Goal: Transaction & Acquisition: Book appointment/travel/reservation

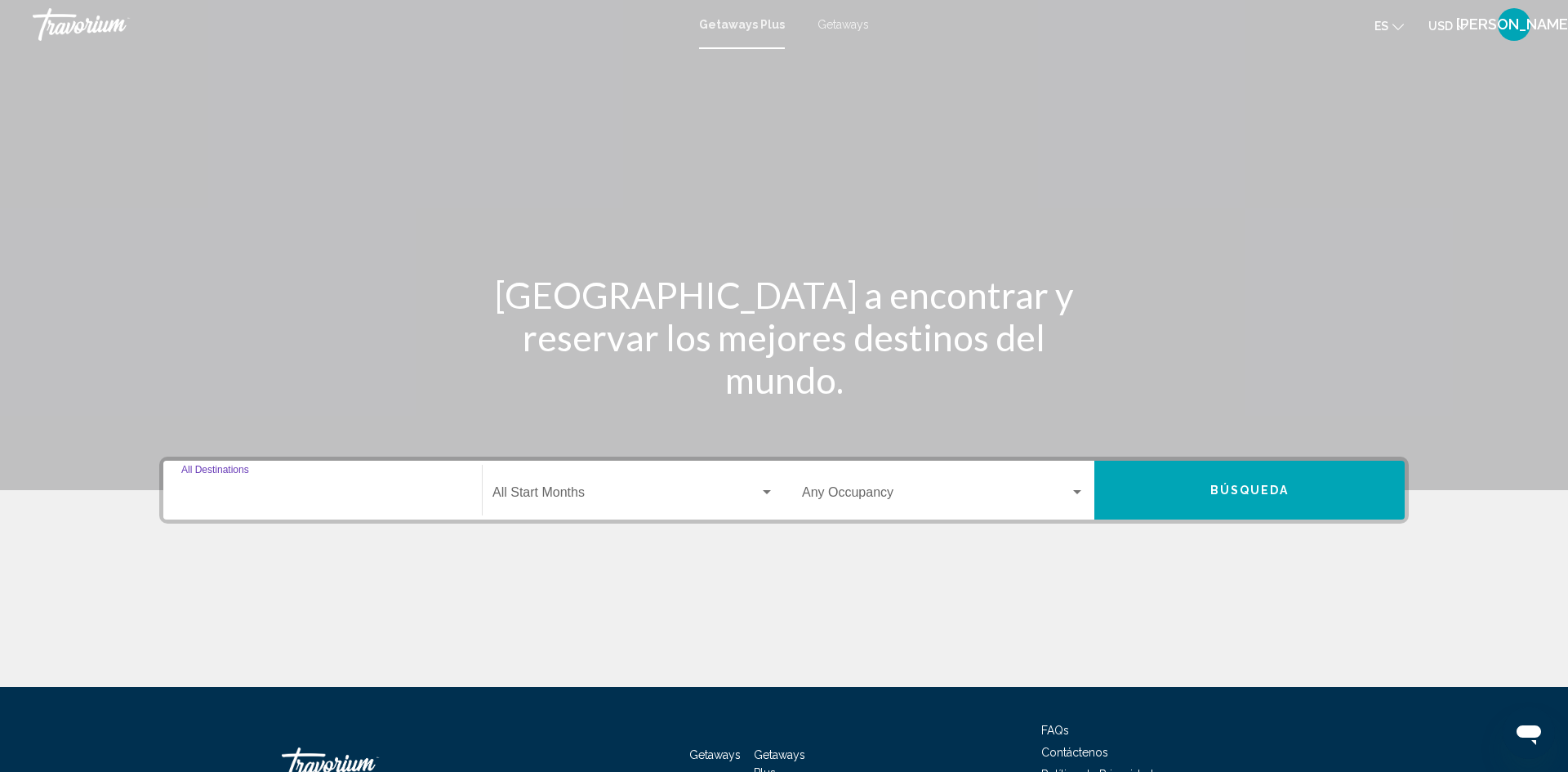
click at [222, 490] on input "Destination All Destinations" at bounding box center [323, 496] width 282 height 15
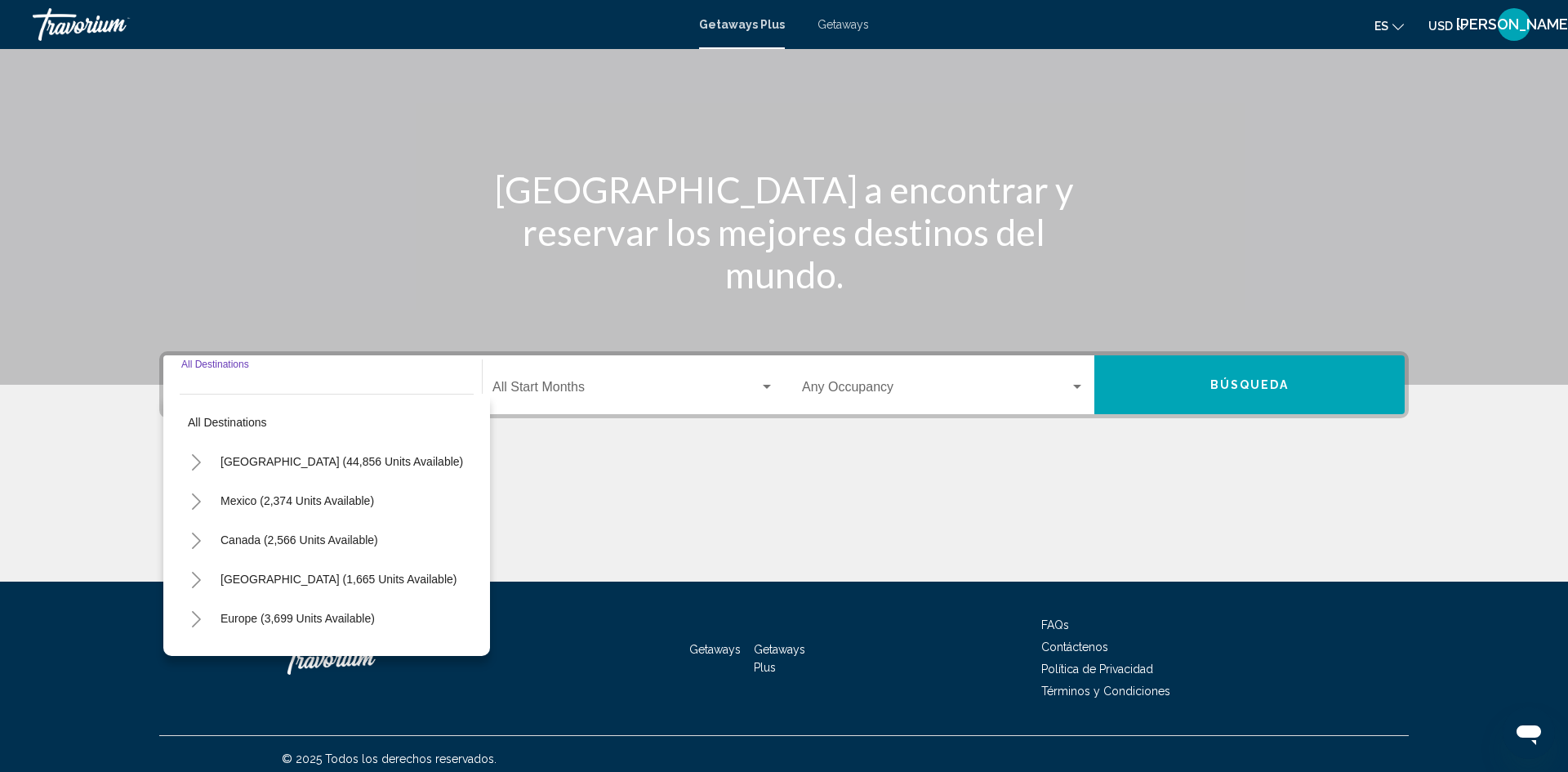
scroll to position [115, 0]
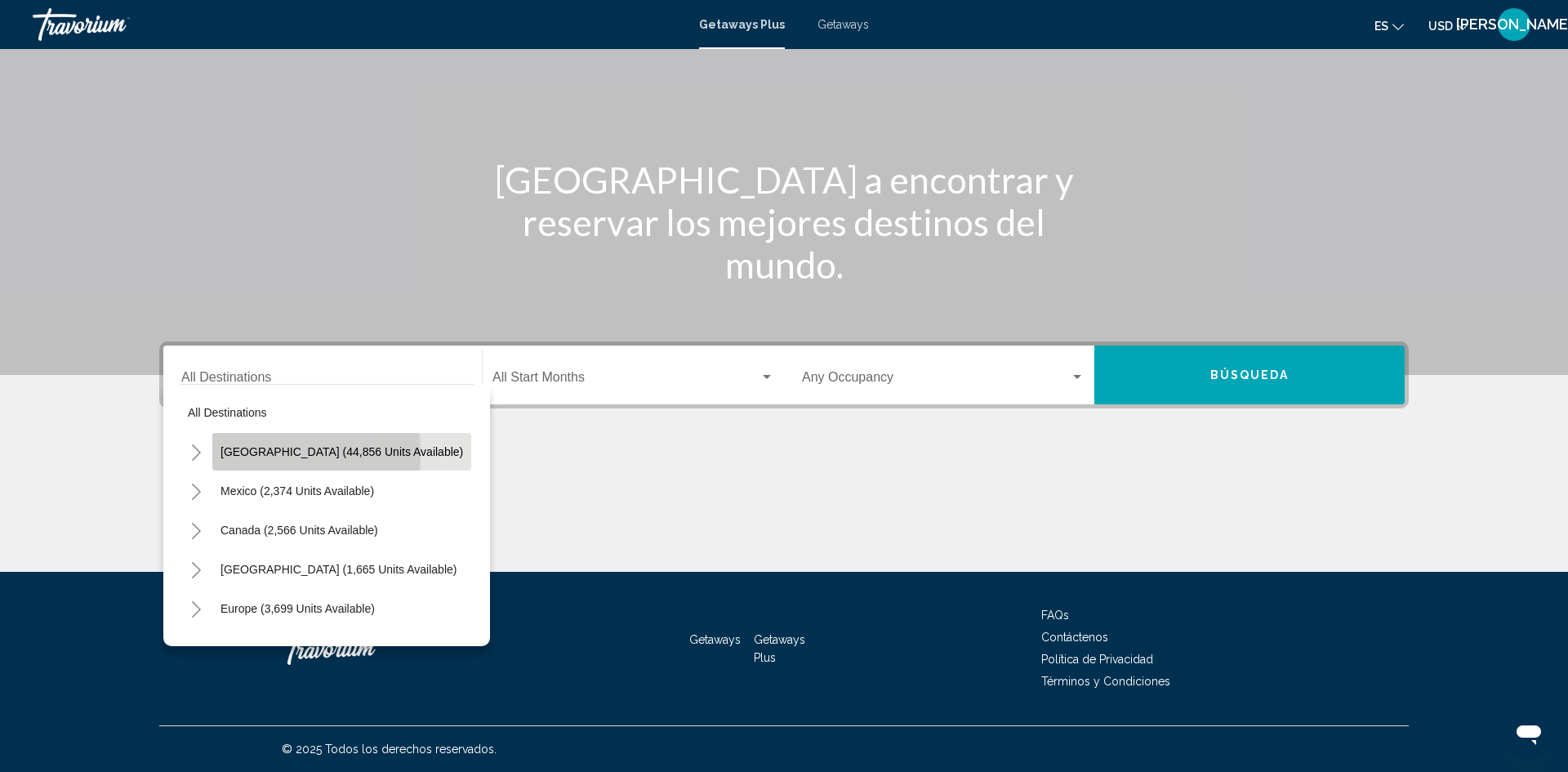
click at [254, 454] on span "[GEOGRAPHIC_DATA] (44,856 units available)" at bounding box center [341, 452] width 243 height 13
type input "**********"
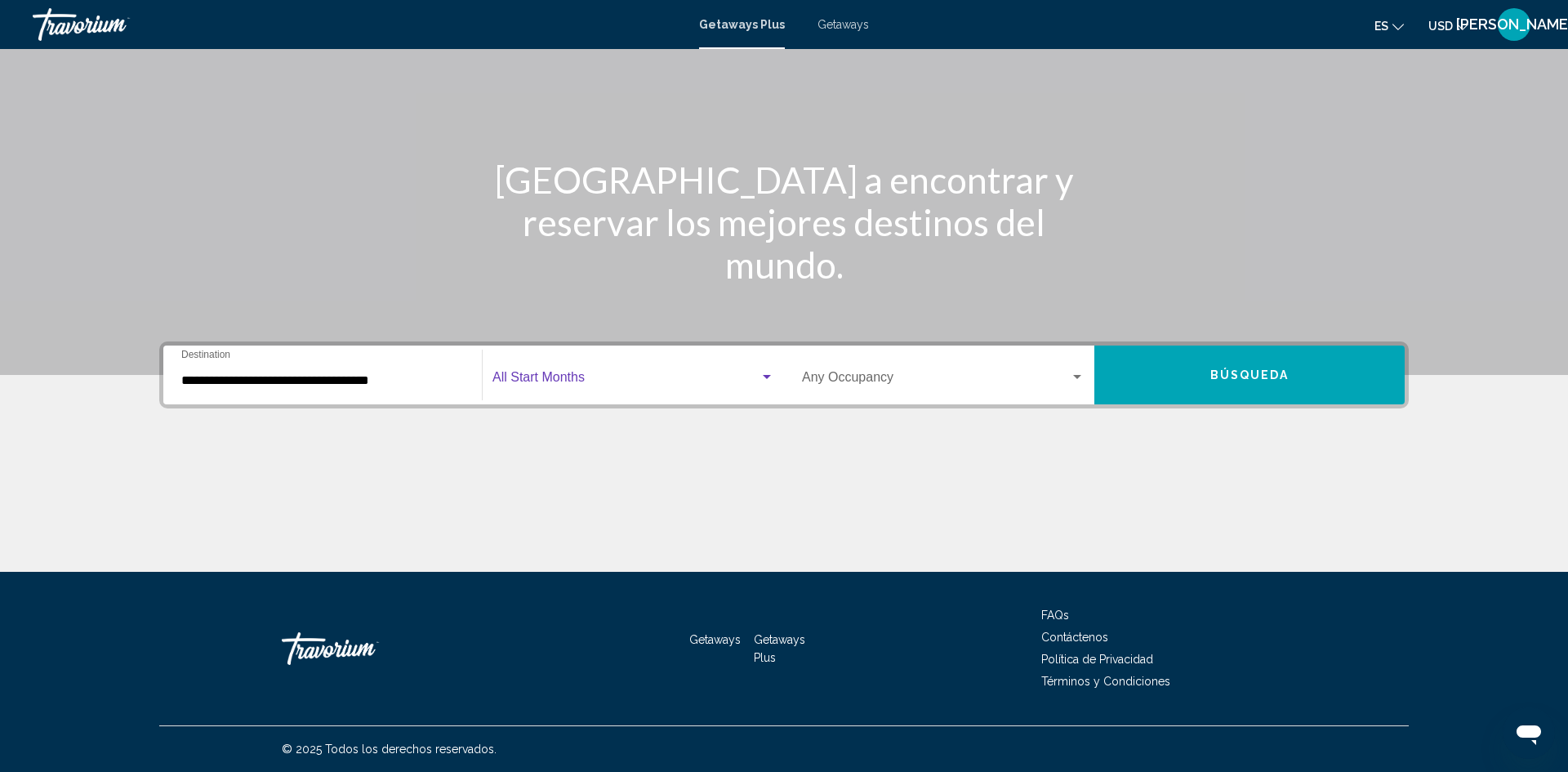
click at [766, 378] on div "Search widget" at bounding box center [766, 376] width 8 height 4
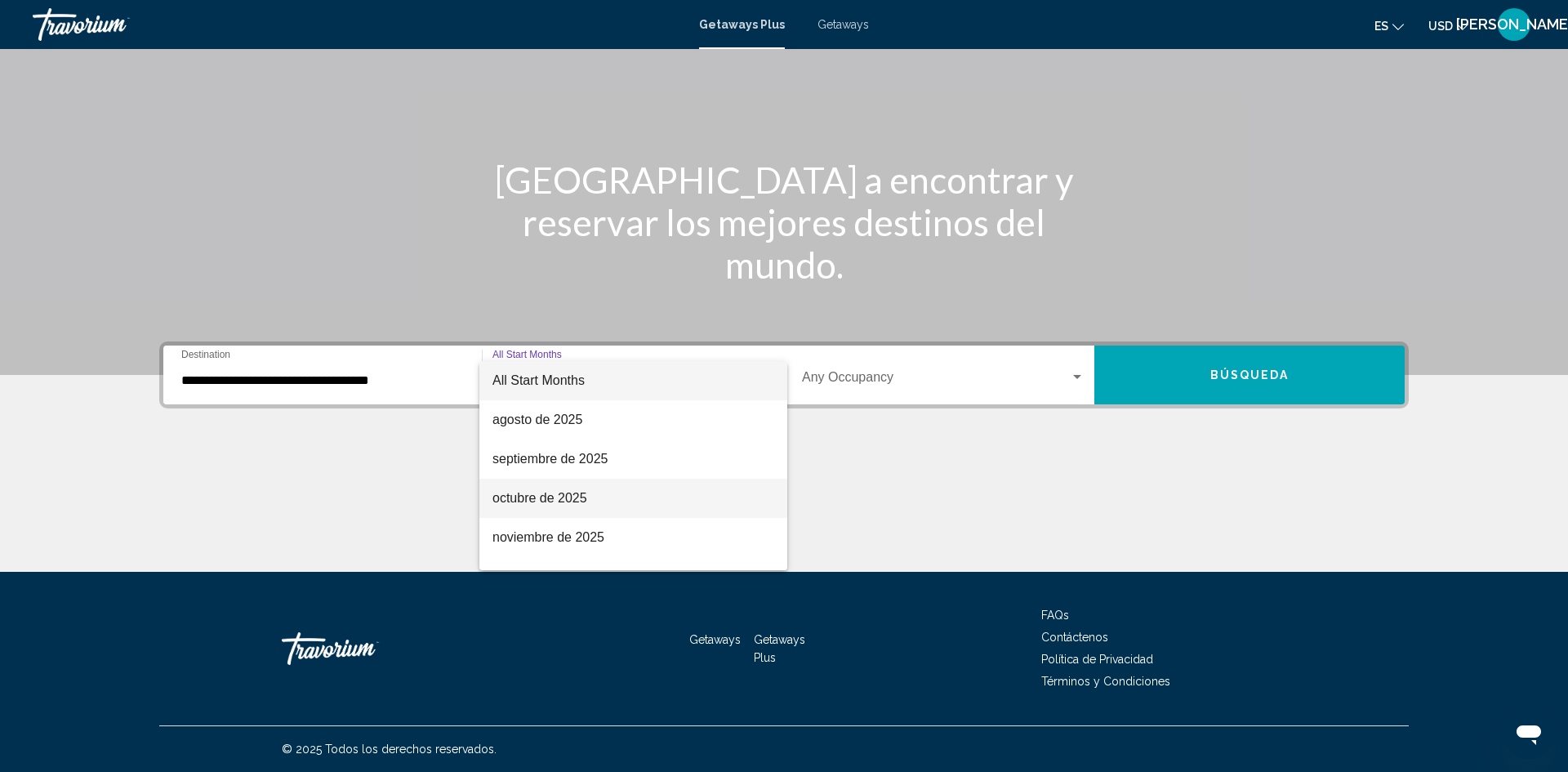
click at [554, 509] on span "octubre de 2025" at bounding box center [633, 498] width 282 height 39
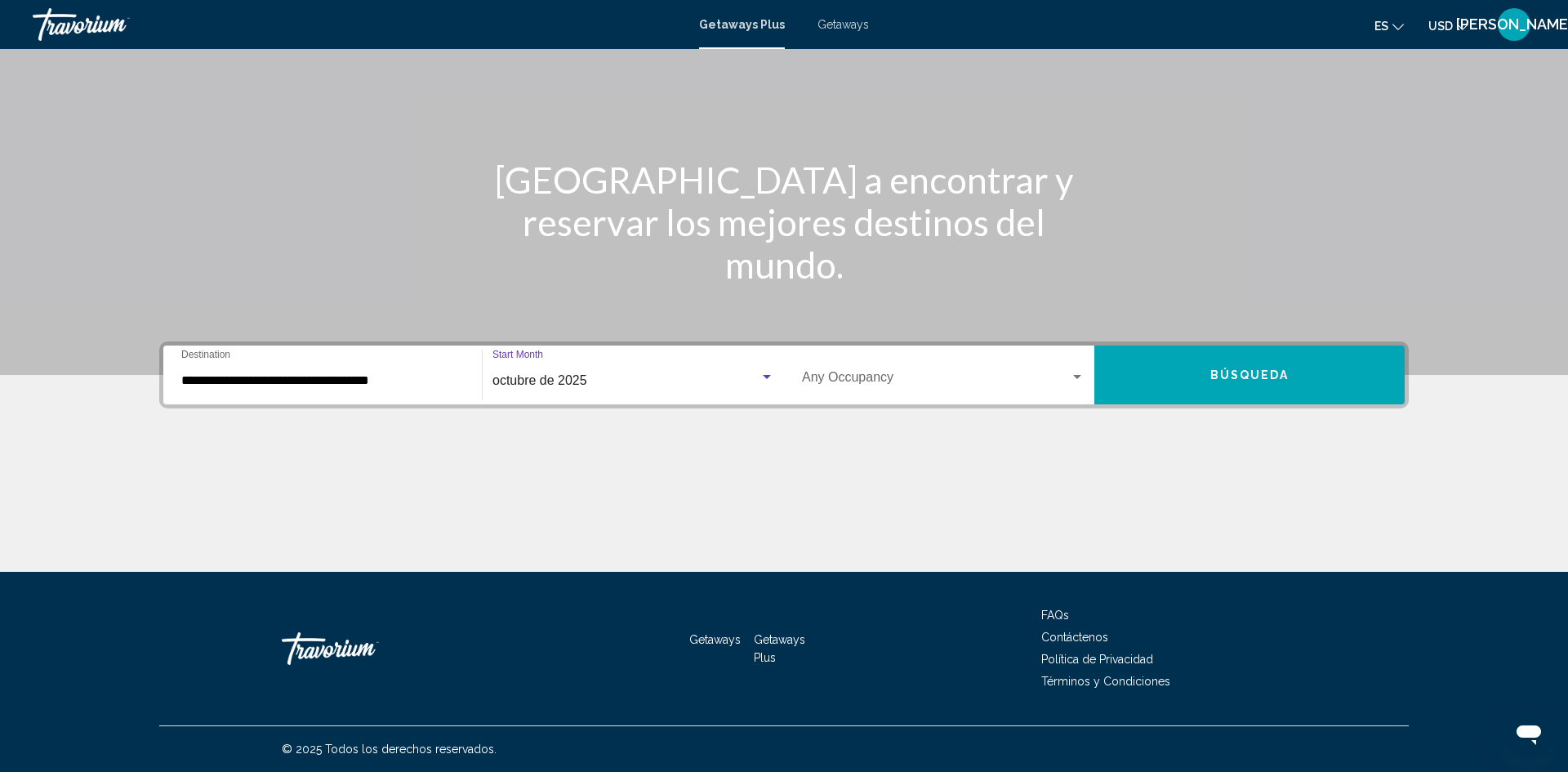
click at [1075, 382] on div "Search widget" at bounding box center [1077, 377] width 15 height 13
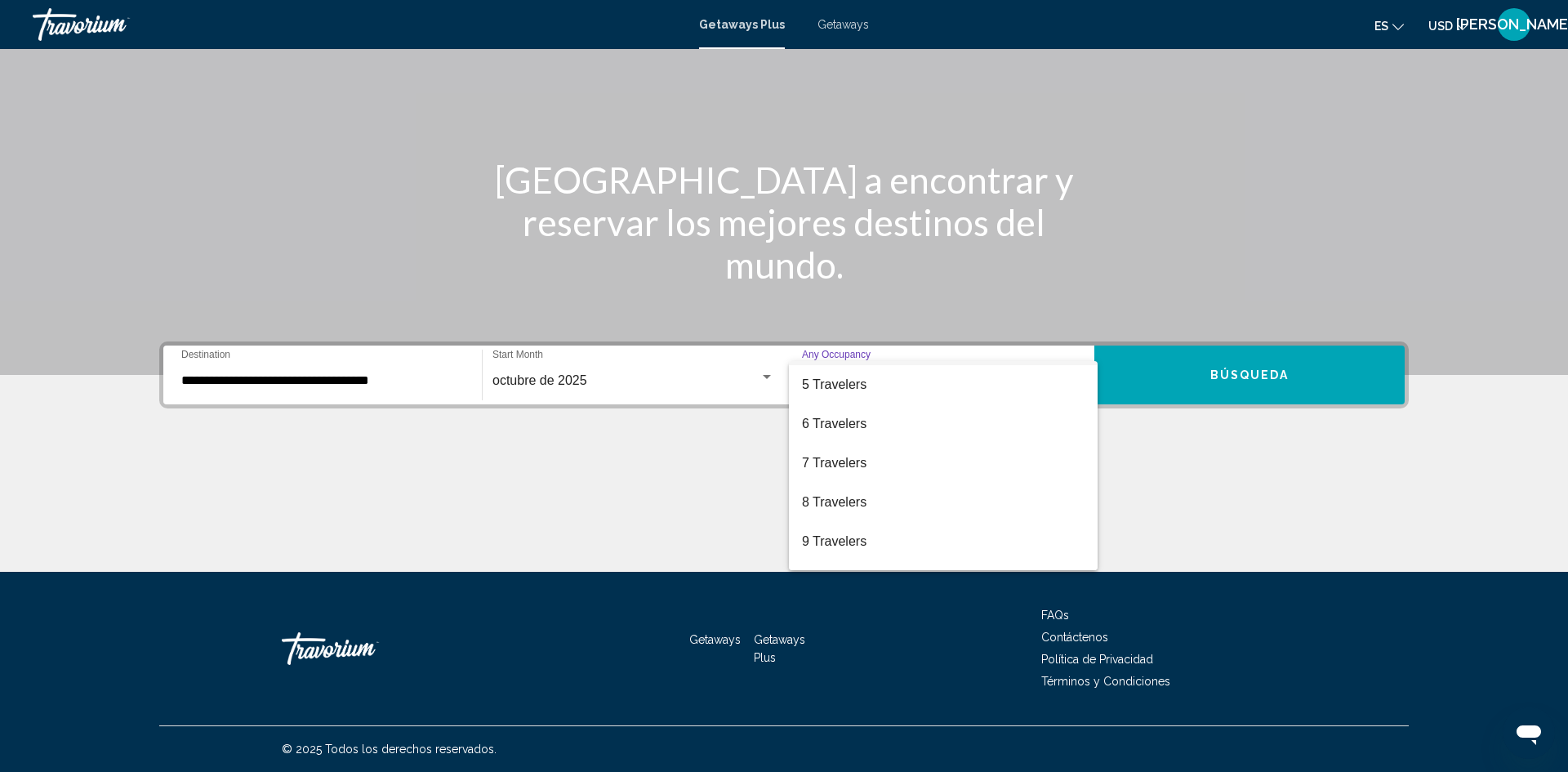
scroll to position [159, 0]
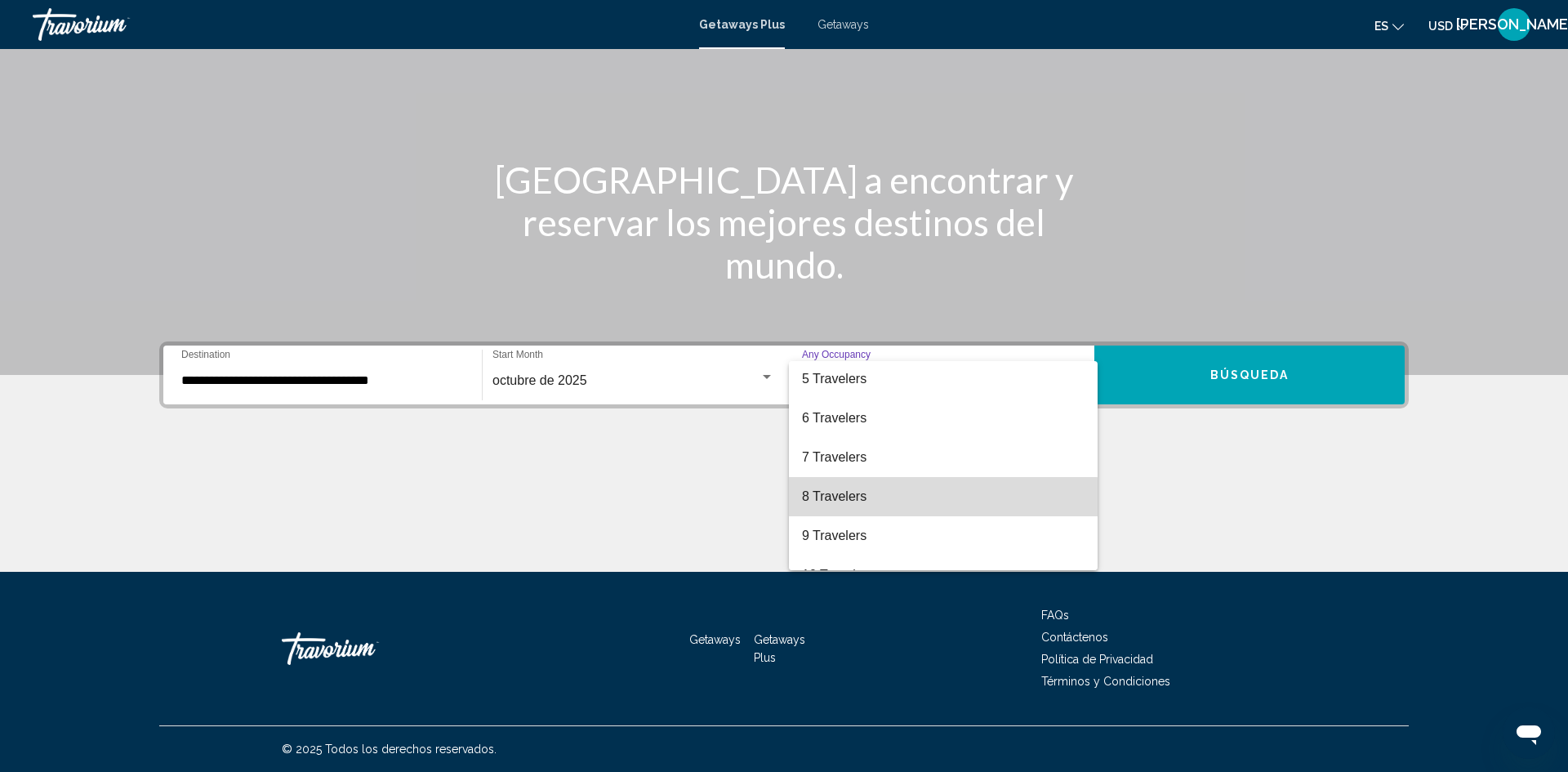
click at [852, 499] on span "8 Travelers" at bounding box center [944, 497] width 282 height 39
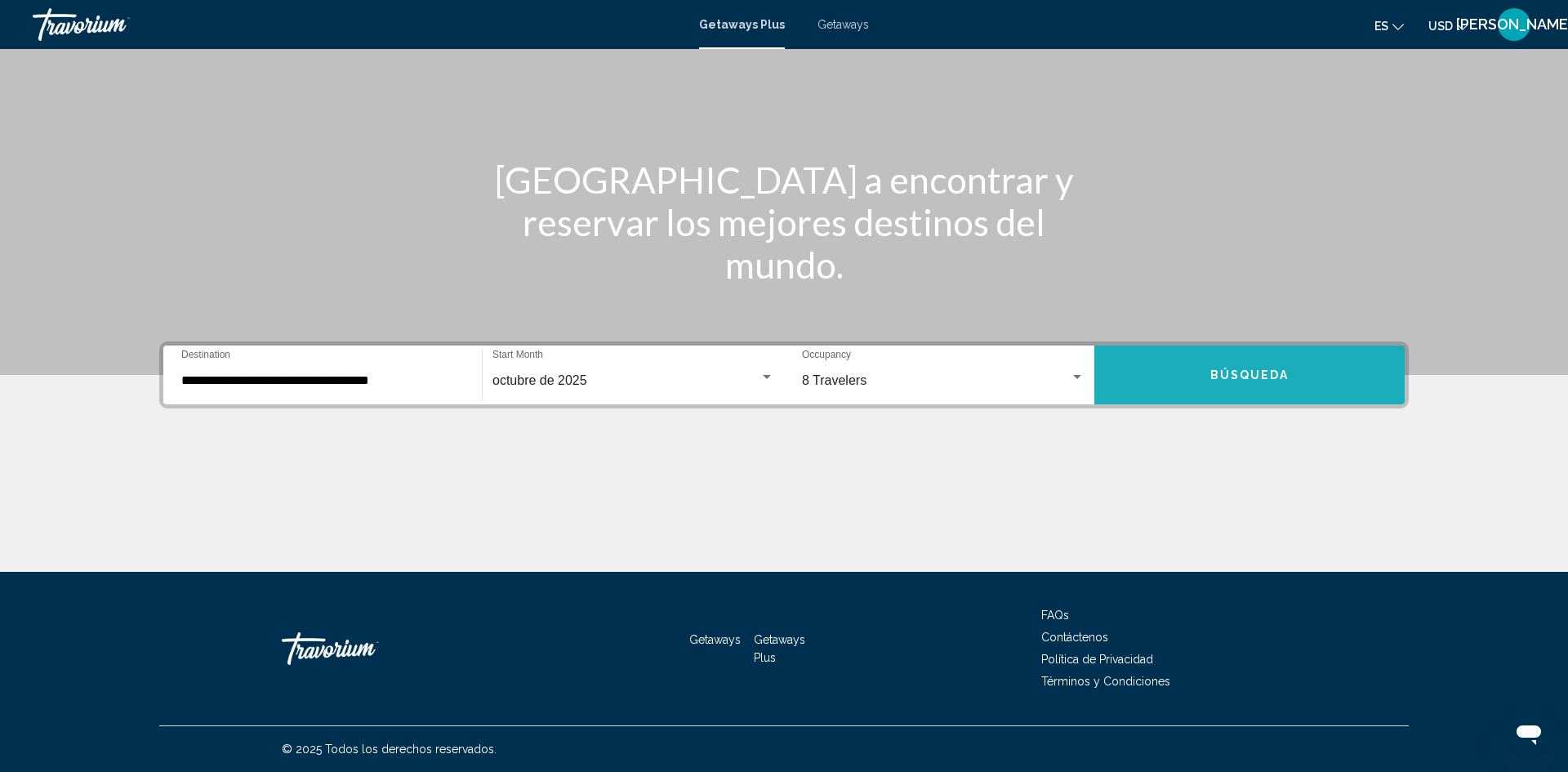
click at [1250, 386] on button "Búsqueda" at bounding box center [1250, 375] width 310 height 59
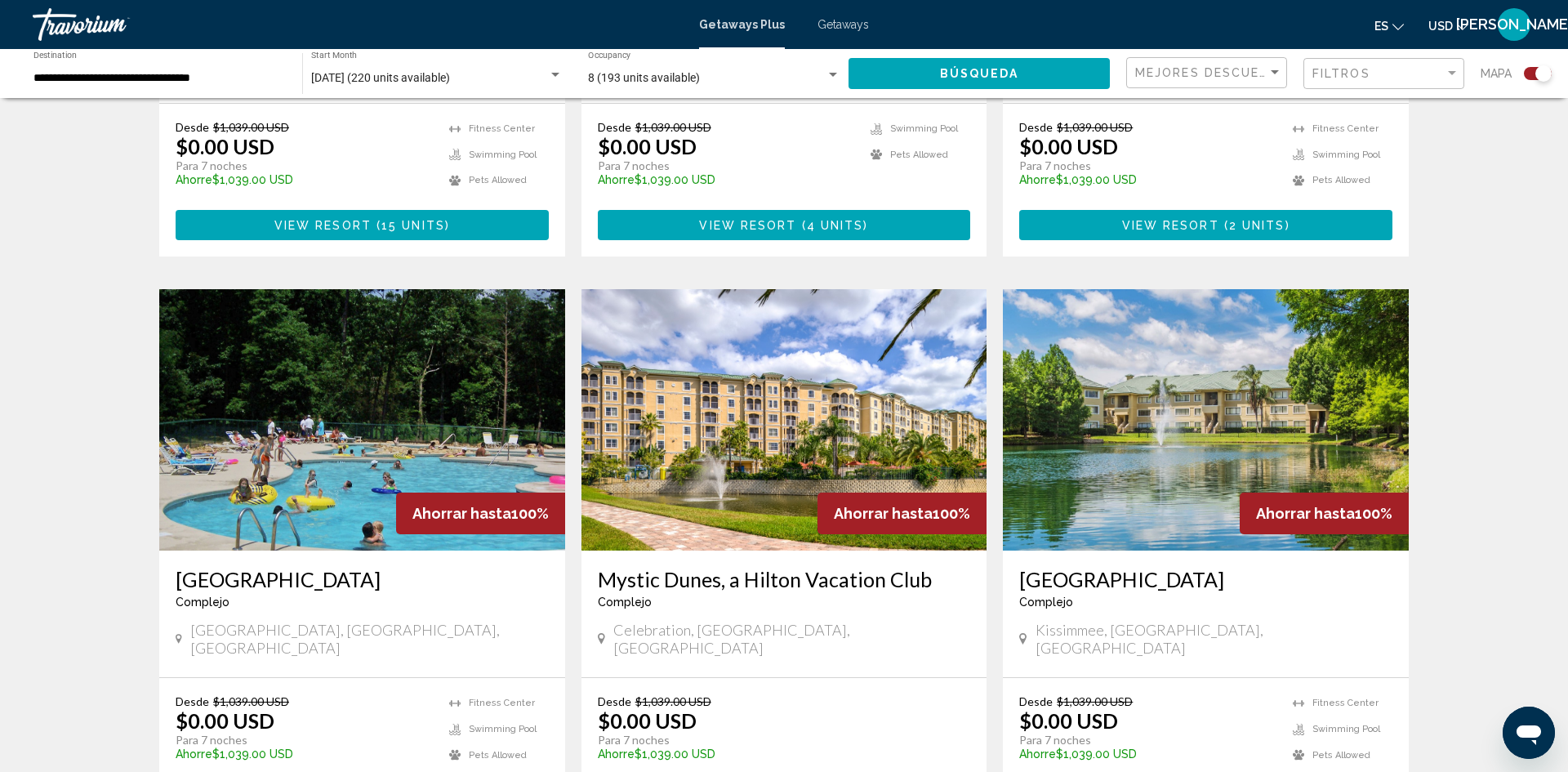
scroll to position [2170, 0]
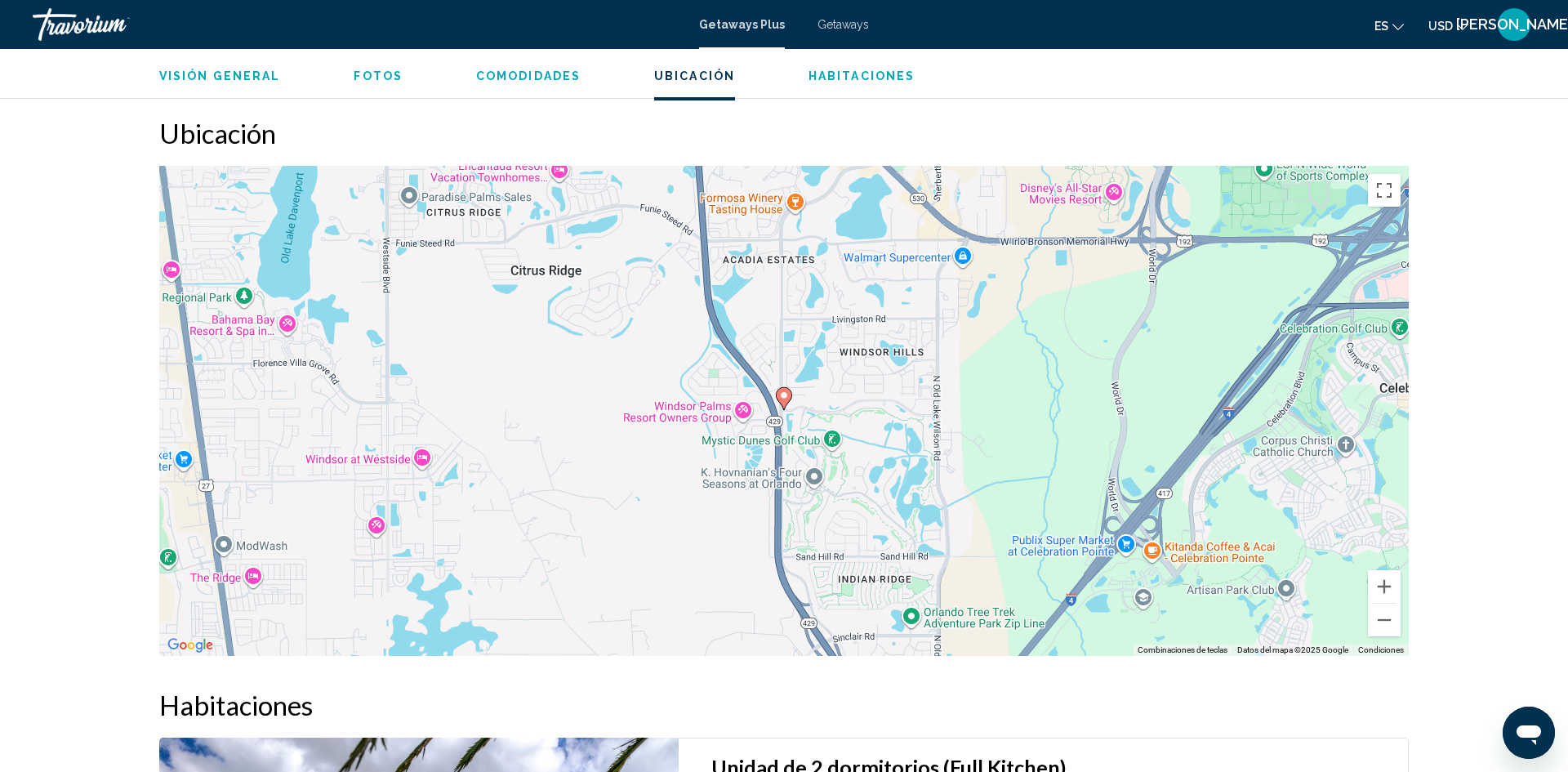
scroll to position [1779, 0]
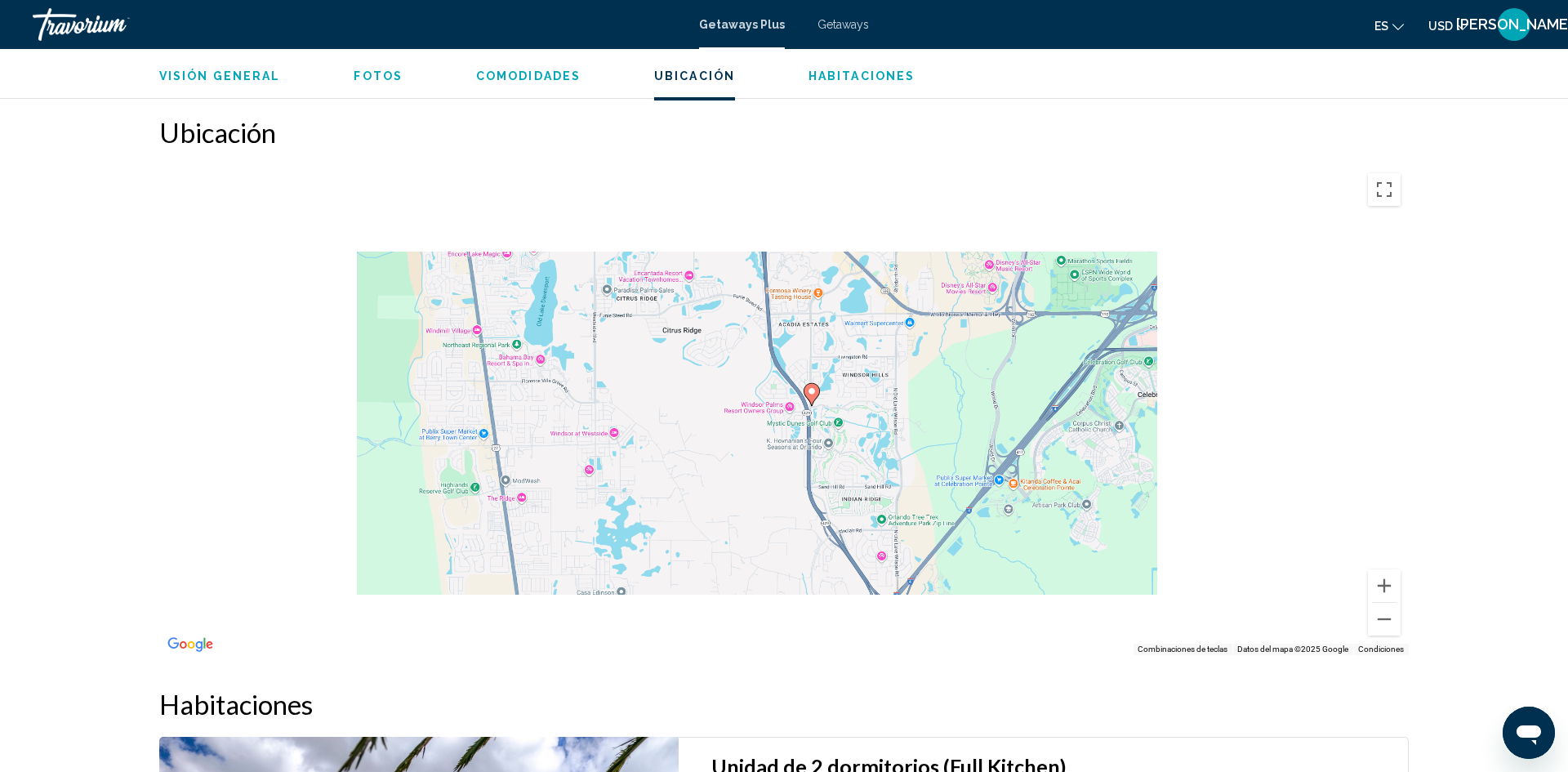
click at [565, 394] on div "Para activar la función de arrastrar con el teclado, presiona Alt + Intro. Una …" at bounding box center [784, 410] width 1250 height 490
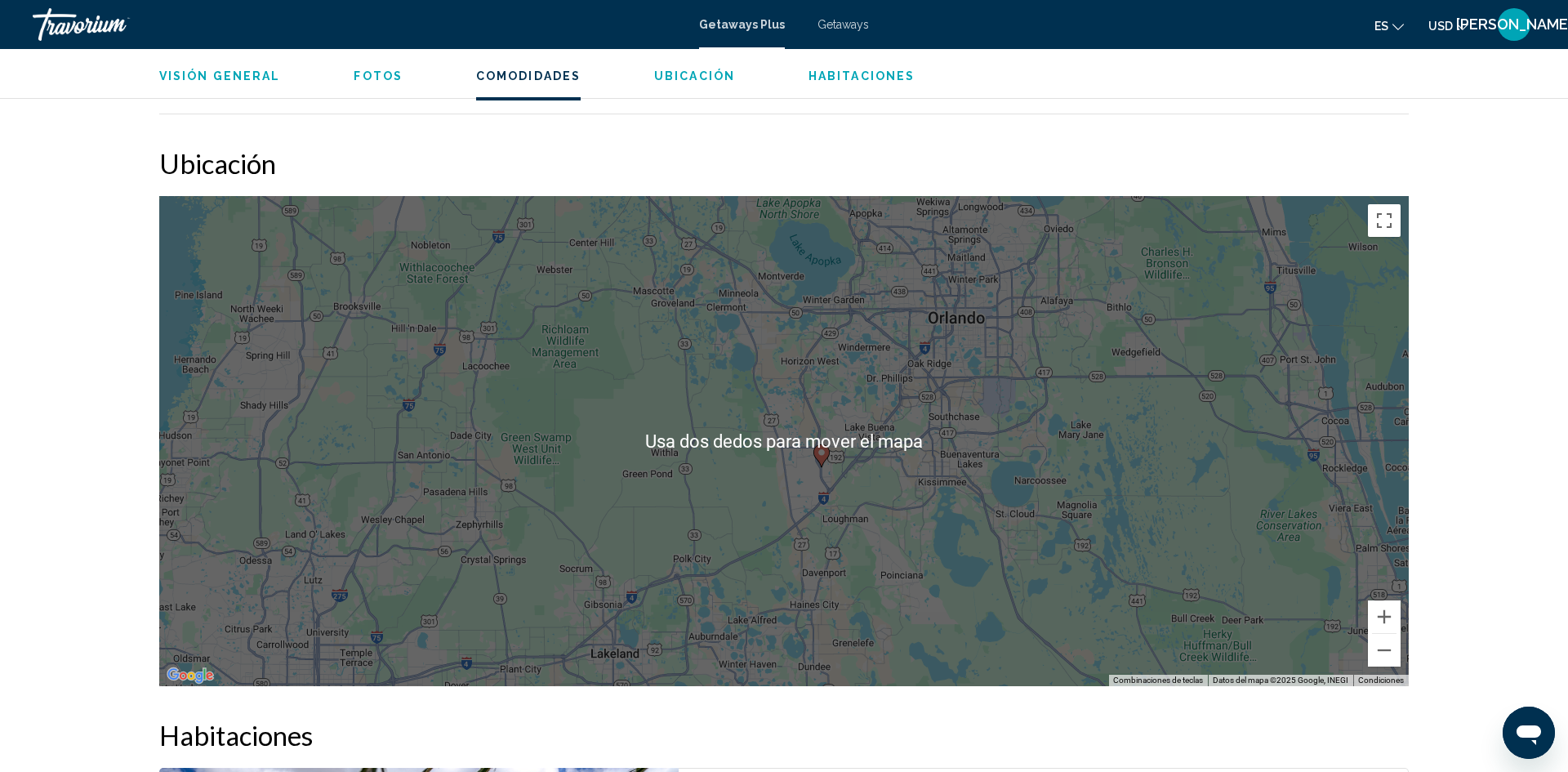
scroll to position [1735, 0]
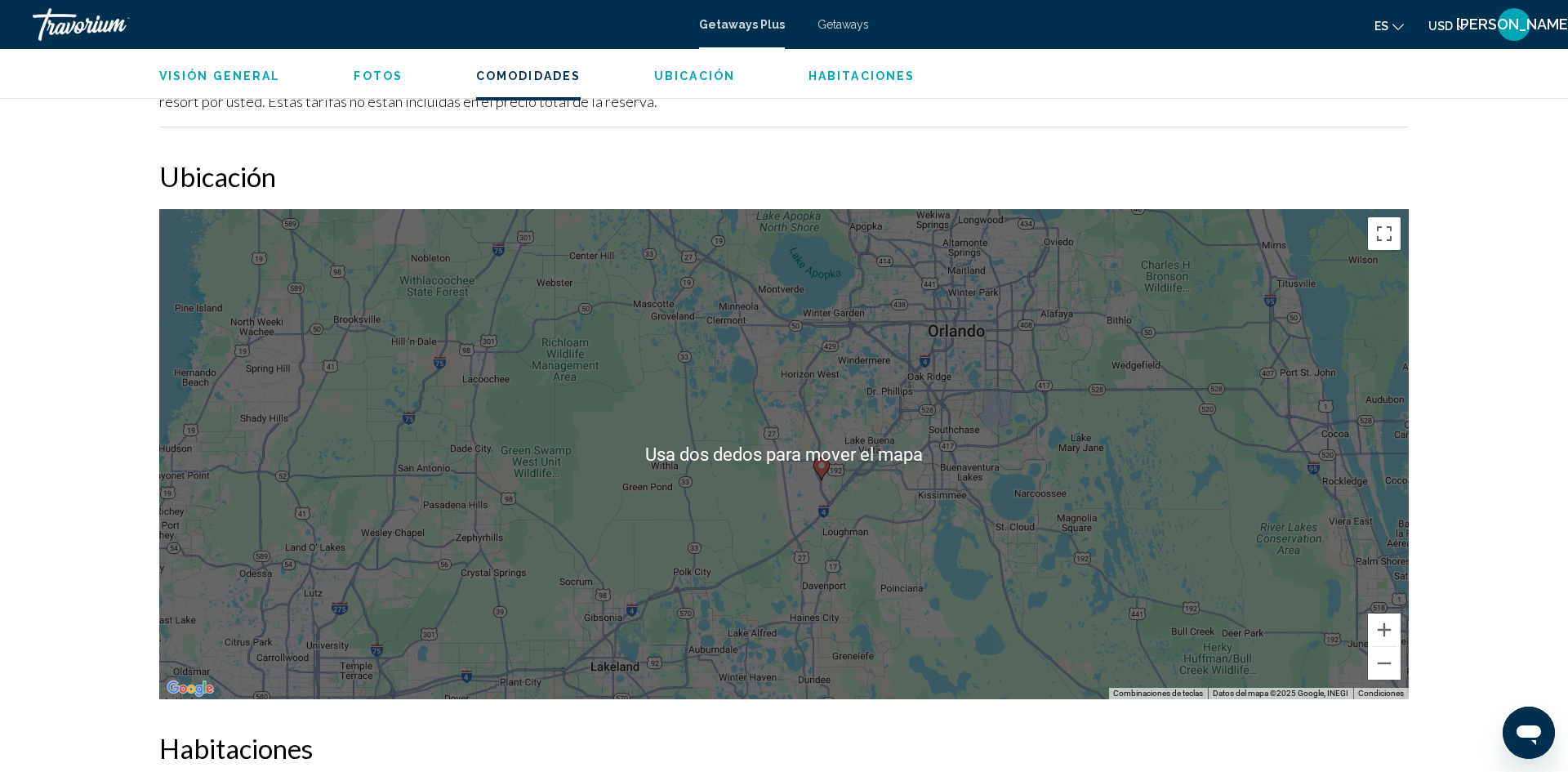
click at [1062, 449] on div "Para activar la función de arrastrar con el teclado, presiona Alt + Intro. Una …" at bounding box center [784, 454] width 1250 height 490
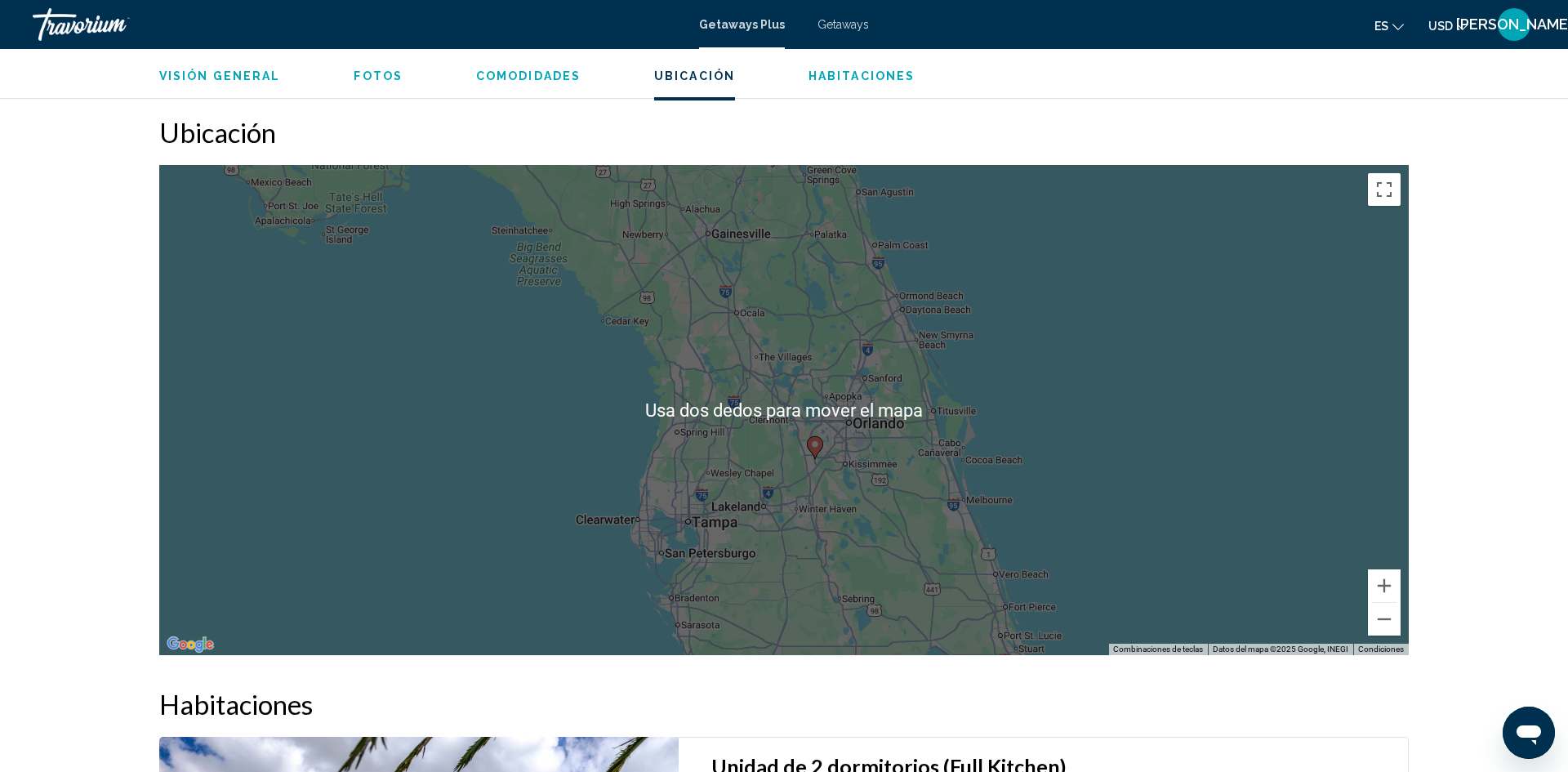
scroll to position [1862, 0]
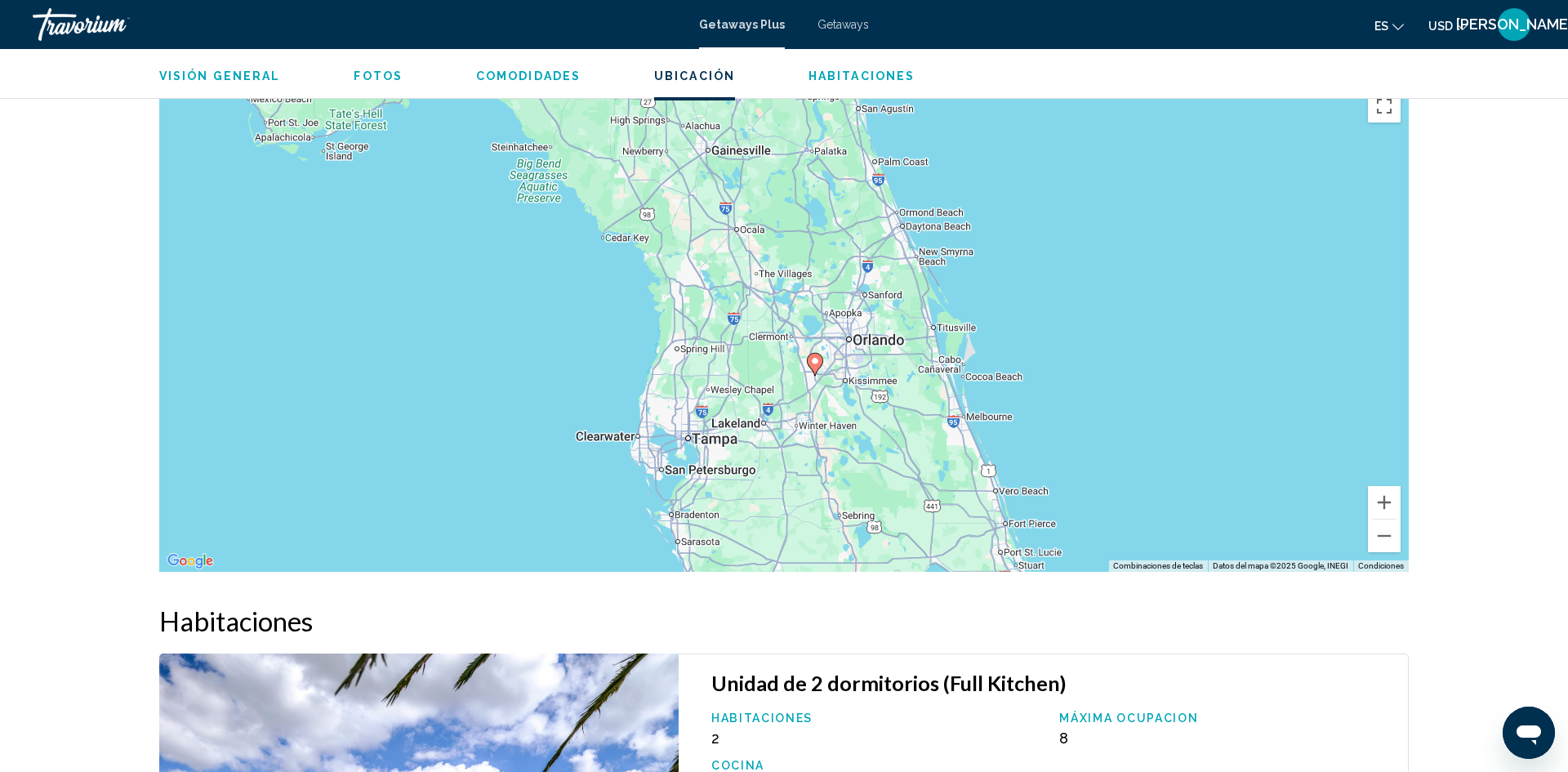
click at [1101, 414] on div "Para activar la función de arrastrar con el teclado, presiona Alt + Intro. Una …" at bounding box center [784, 326] width 1250 height 490
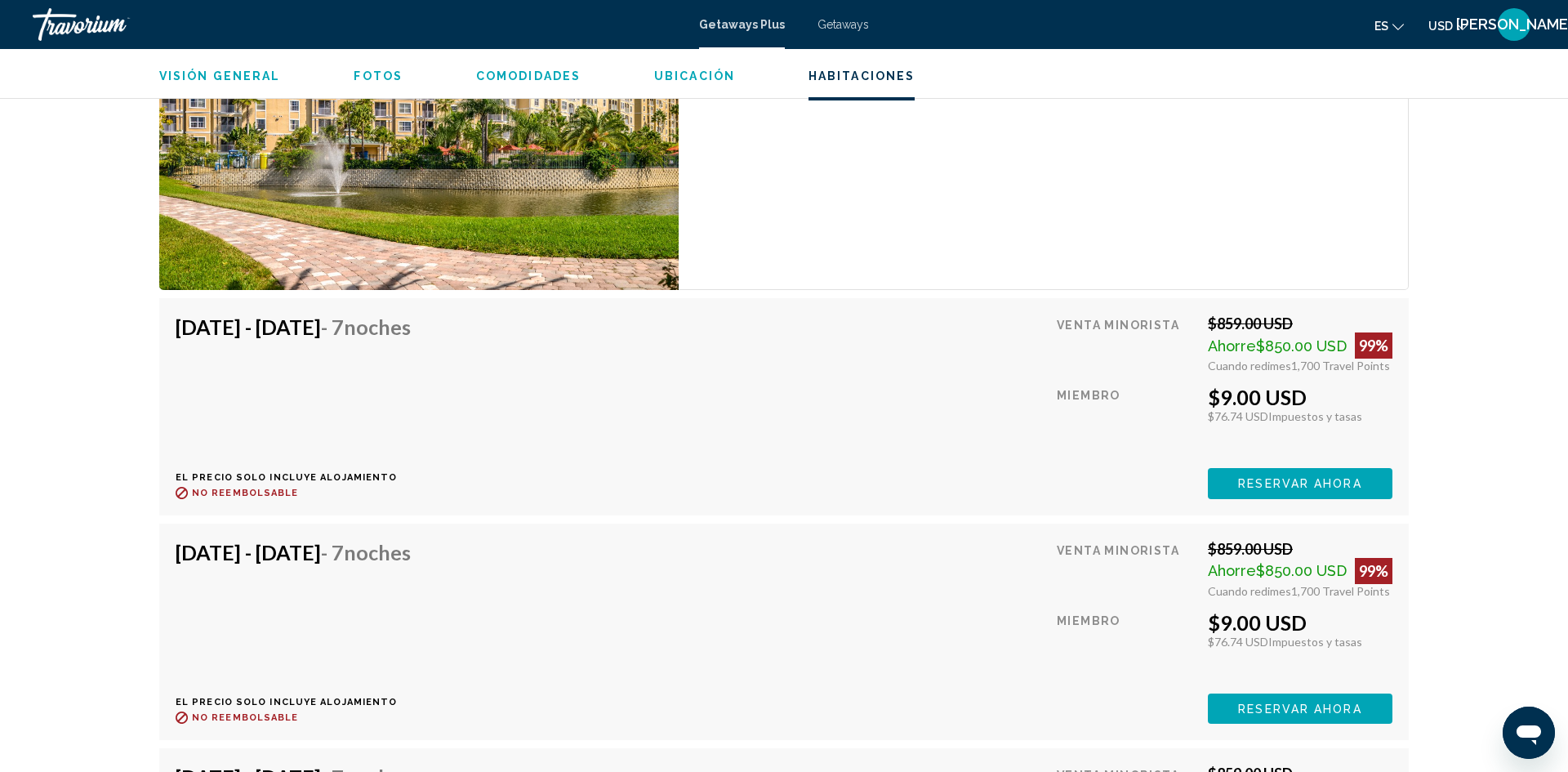
scroll to position [2620, 0]
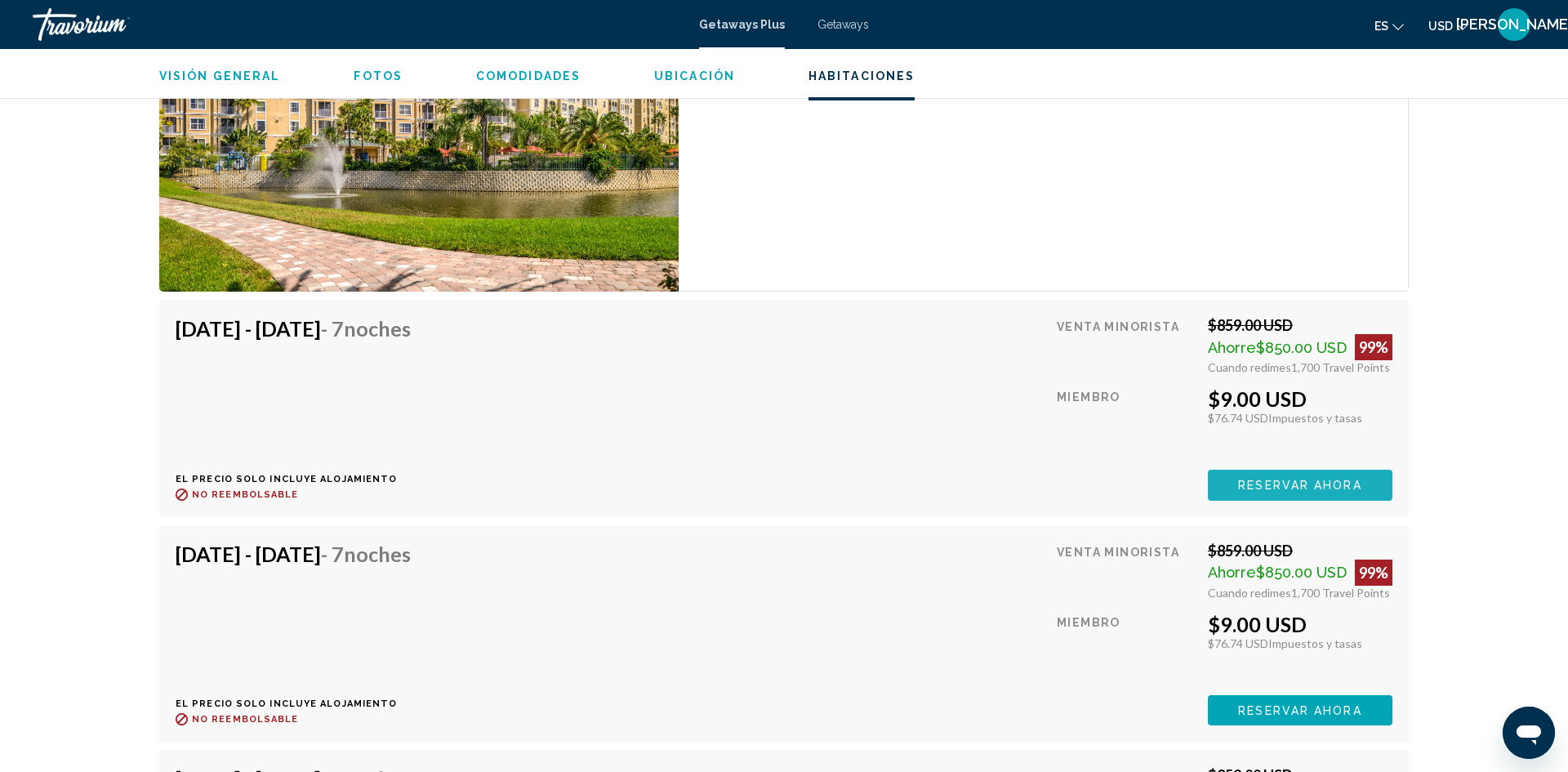
click at [1351, 491] on span "Reservar ahora" at bounding box center [1300, 486] width 124 height 13
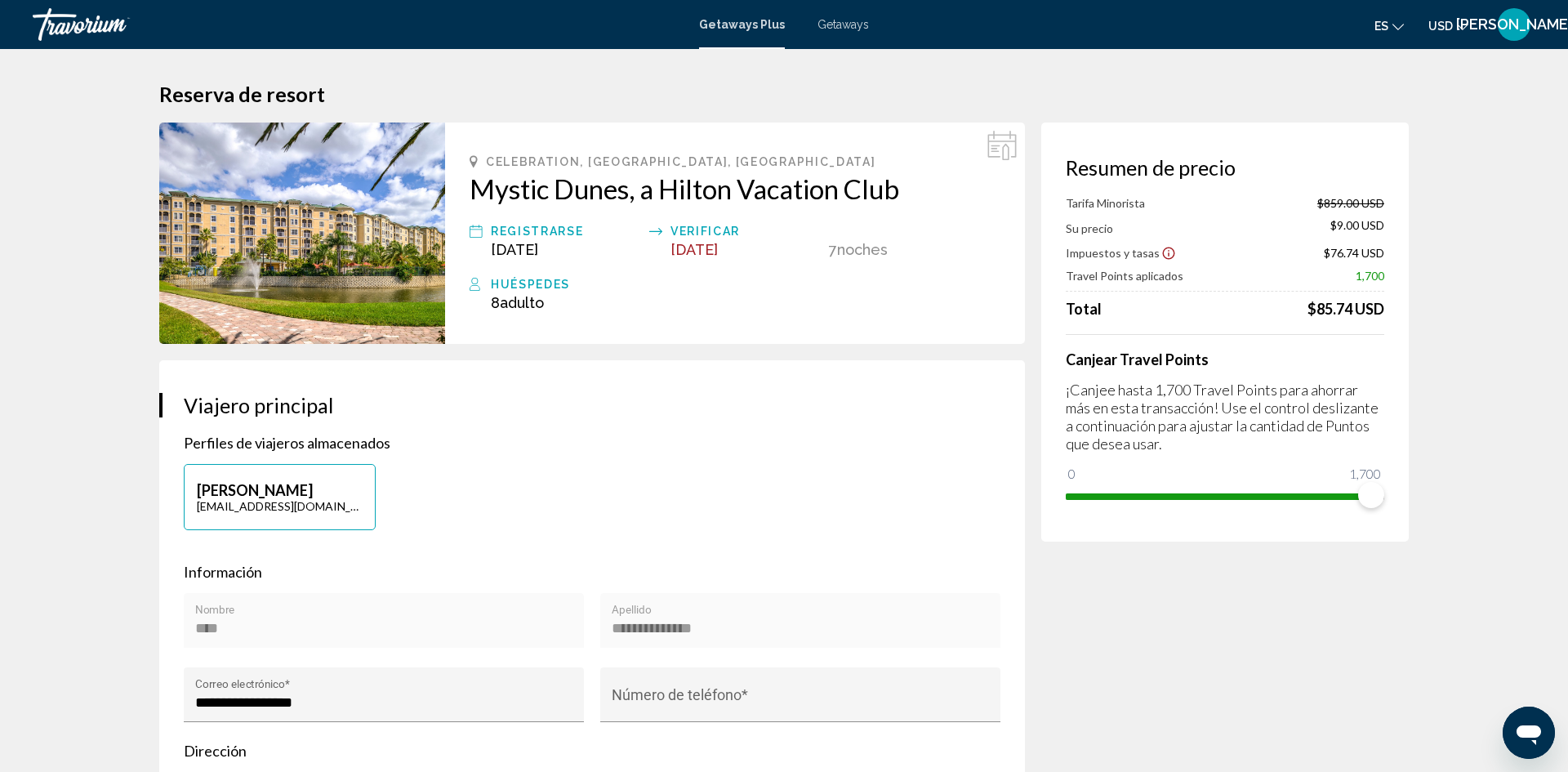
click at [332, 258] on img "Main content" at bounding box center [303, 233] width 286 height 221
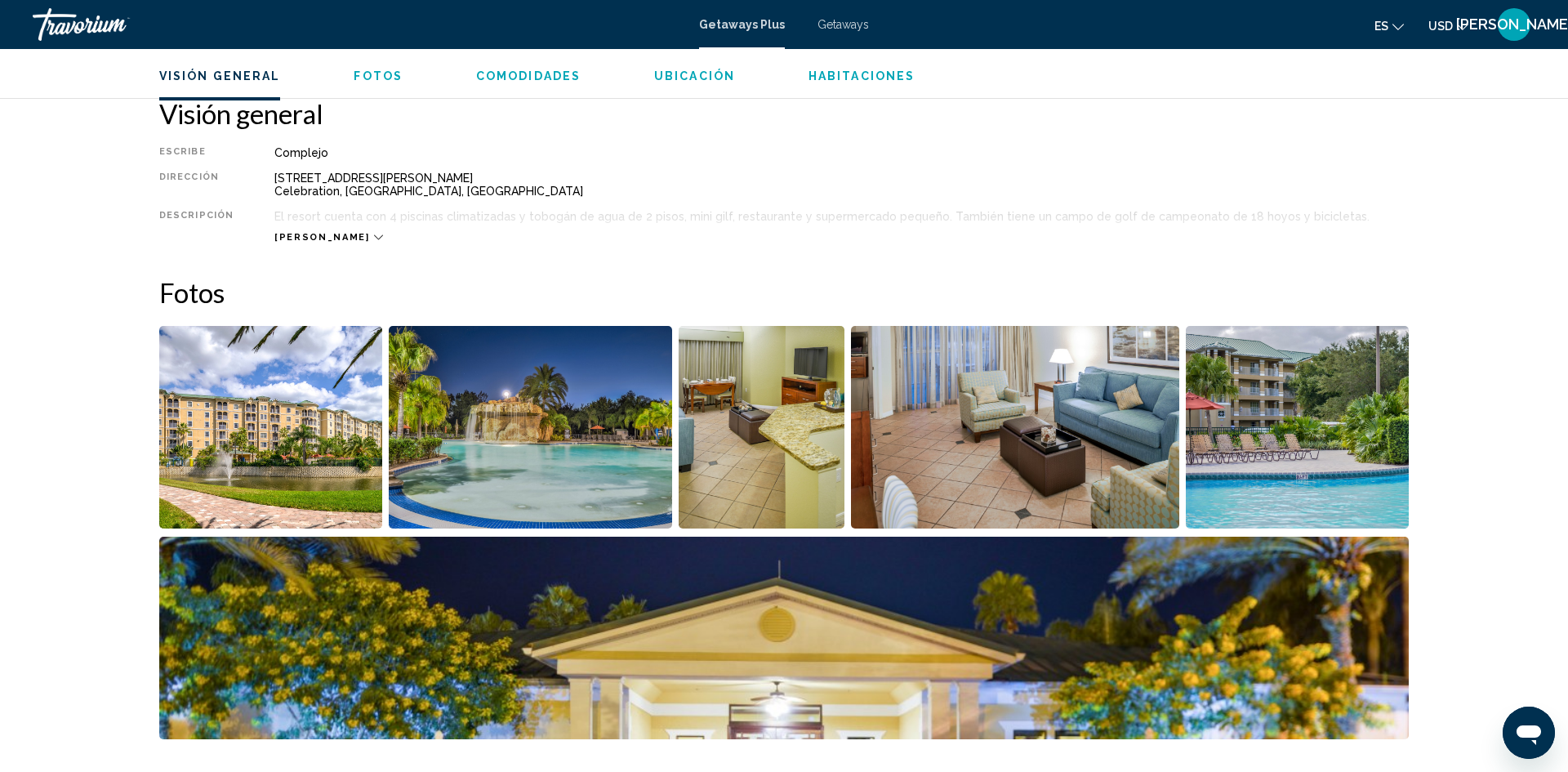
scroll to position [525, 0]
click at [253, 459] on img "Open full-screen image slider" at bounding box center [271, 426] width 223 height 203
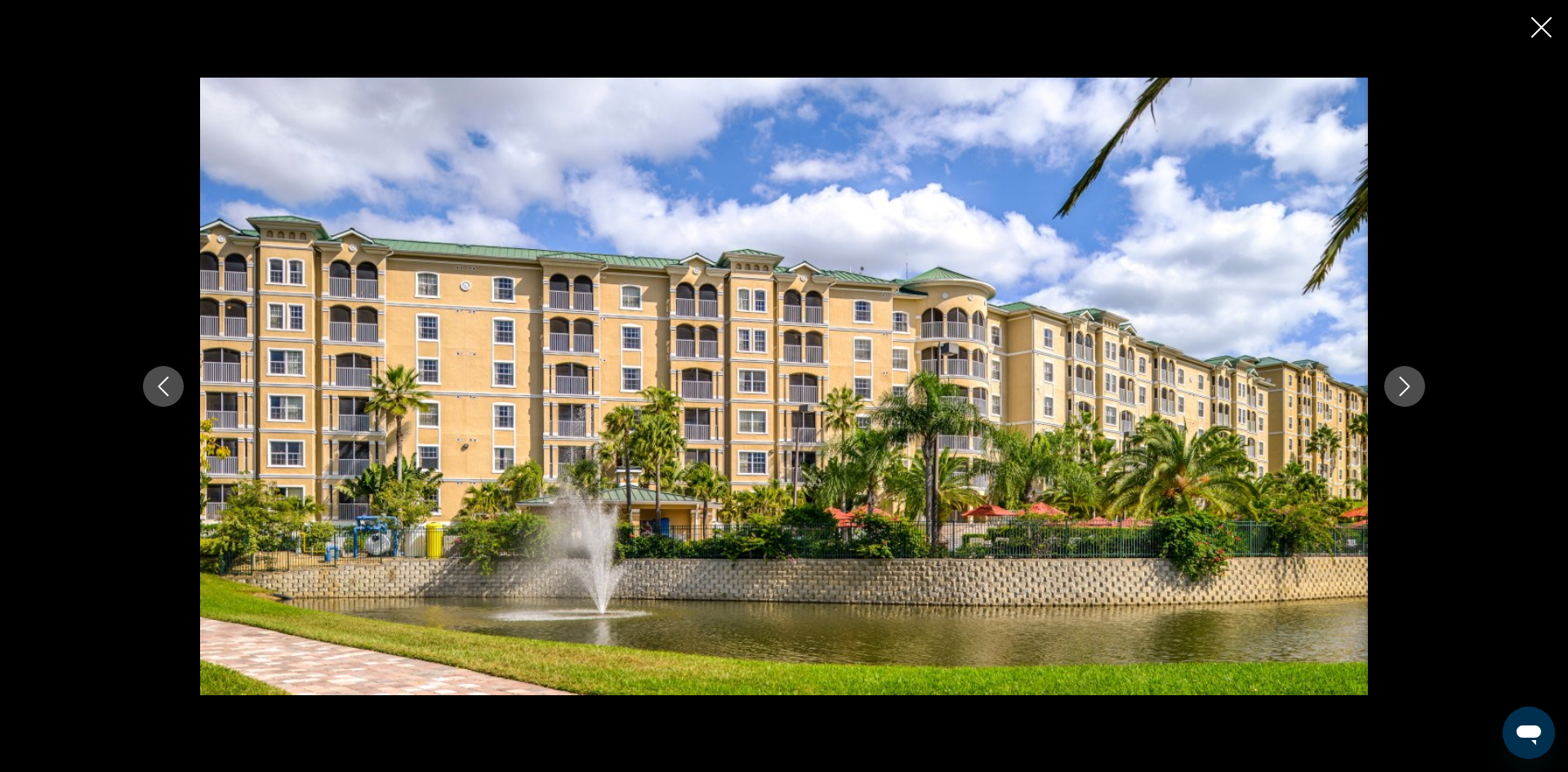
click at [1396, 390] on icon "Next image" at bounding box center [1405, 386] width 19 height 19
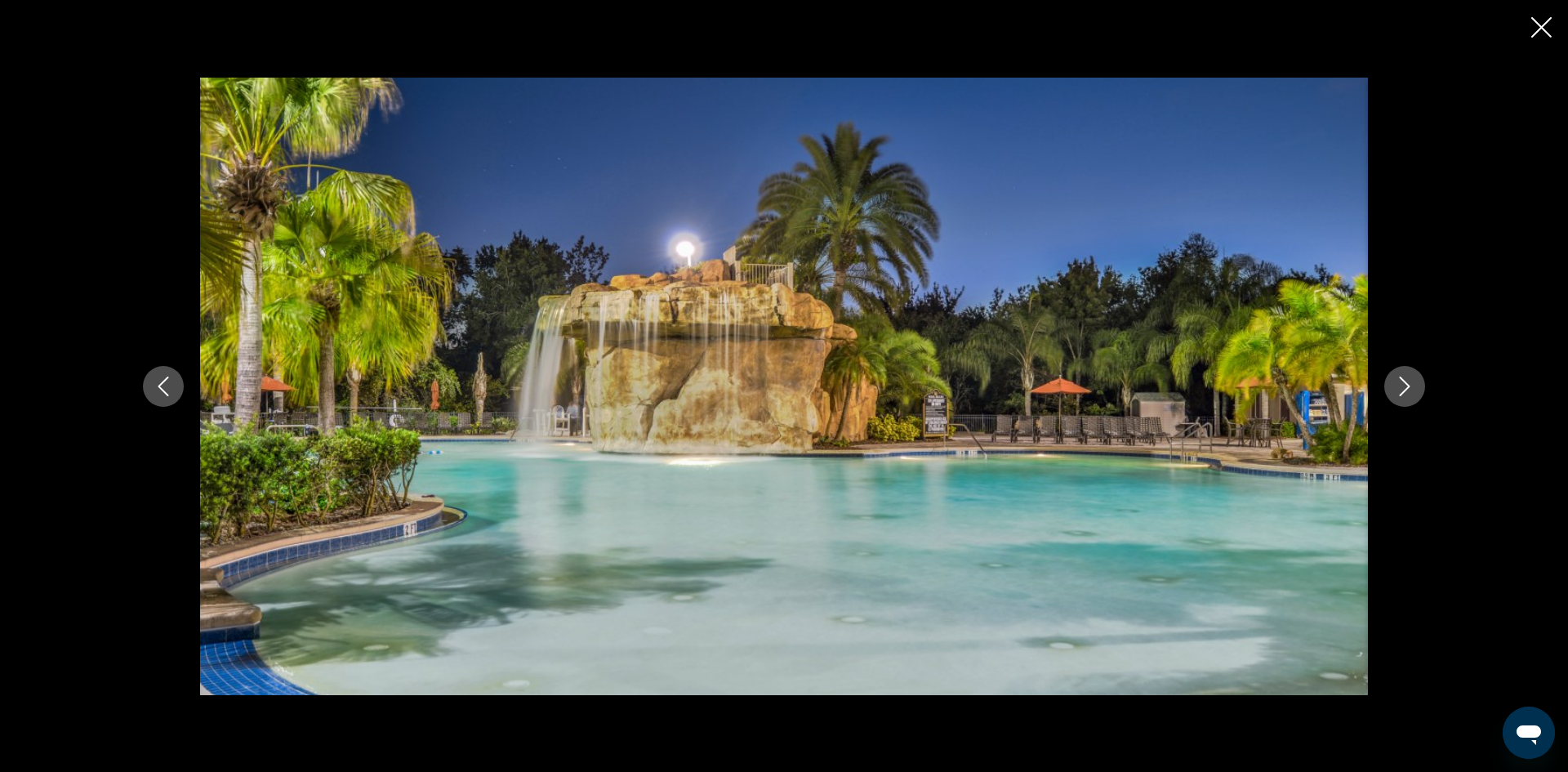
click at [159, 382] on icon "Previous image" at bounding box center [163, 386] width 19 height 19
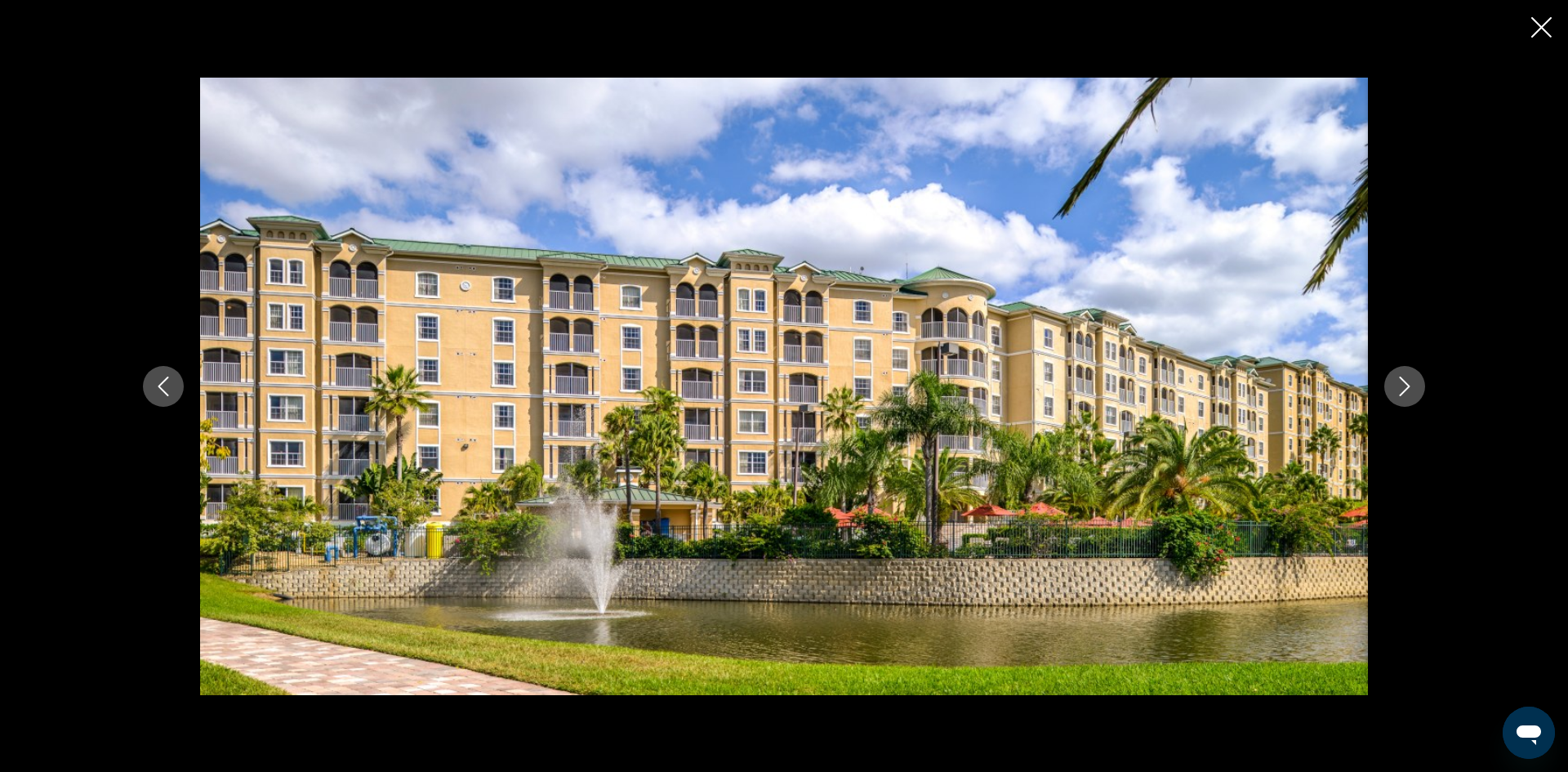
click at [1408, 388] on icon "Next image" at bounding box center [1405, 386] width 19 height 19
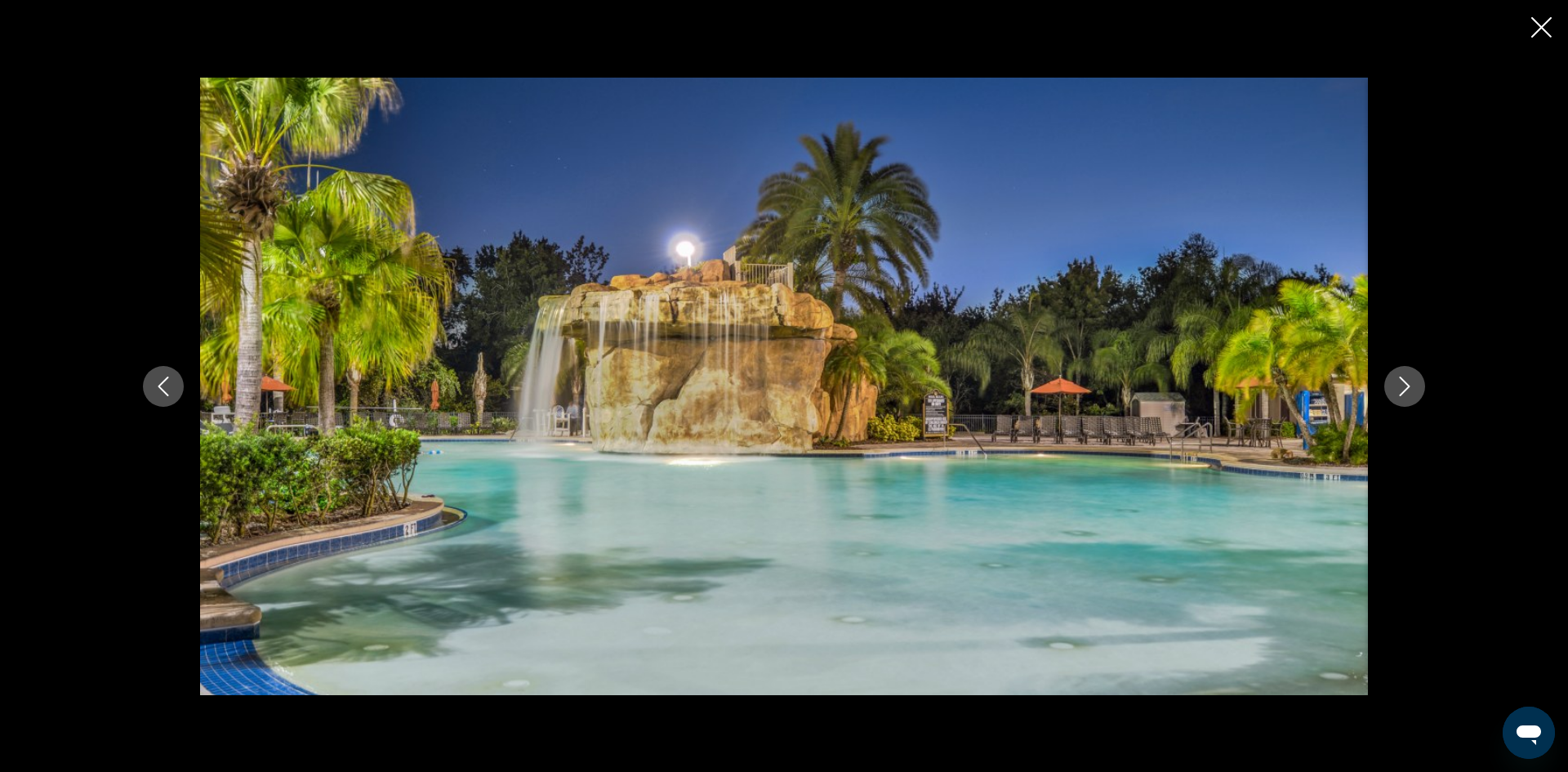
click at [1408, 388] on icon "Next image" at bounding box center [1405, 386] width 19 height 19
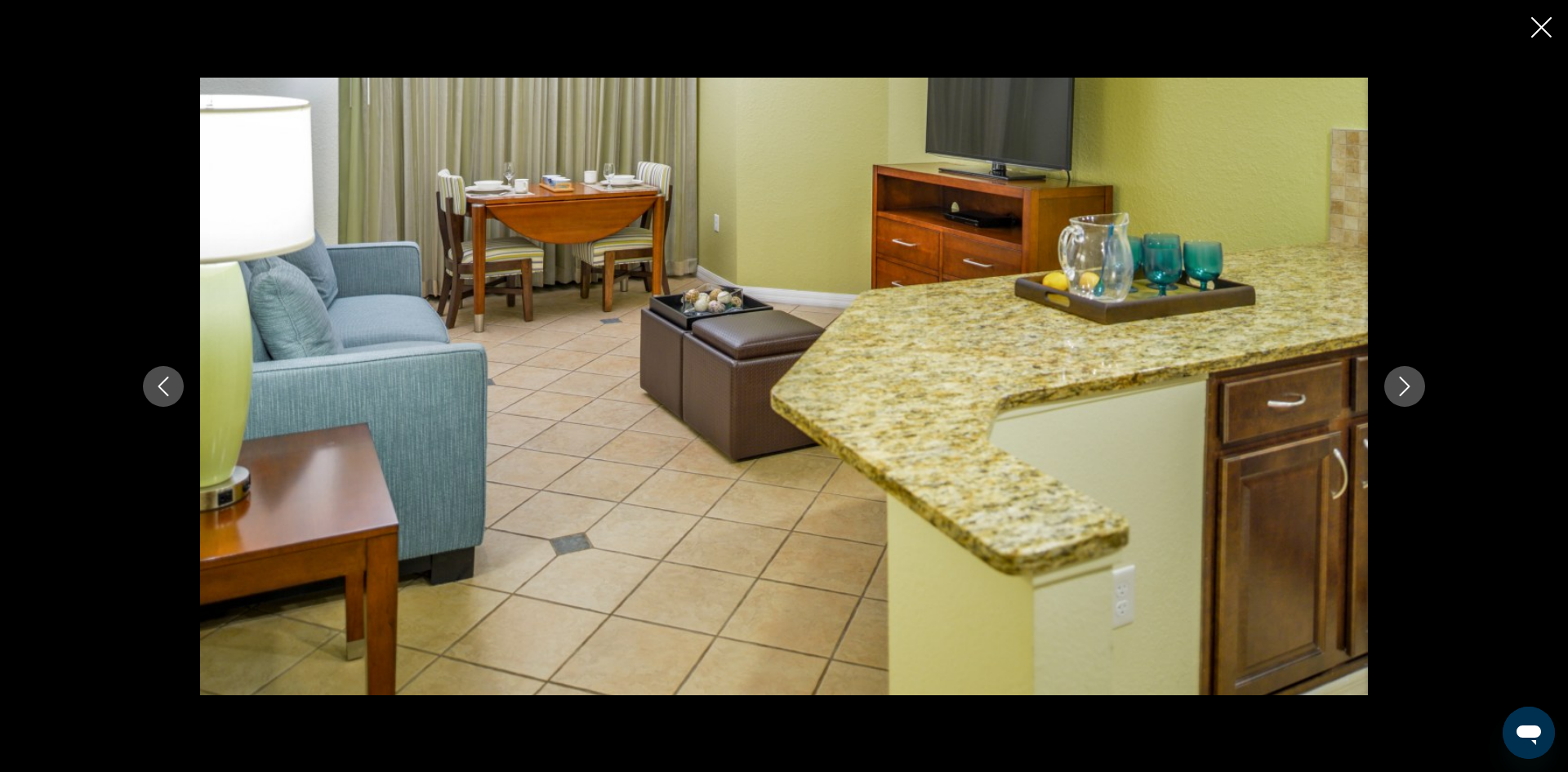
click at [1411, 387] on icon "Next image" at bounding box center [1405, 386] width 19 height 19
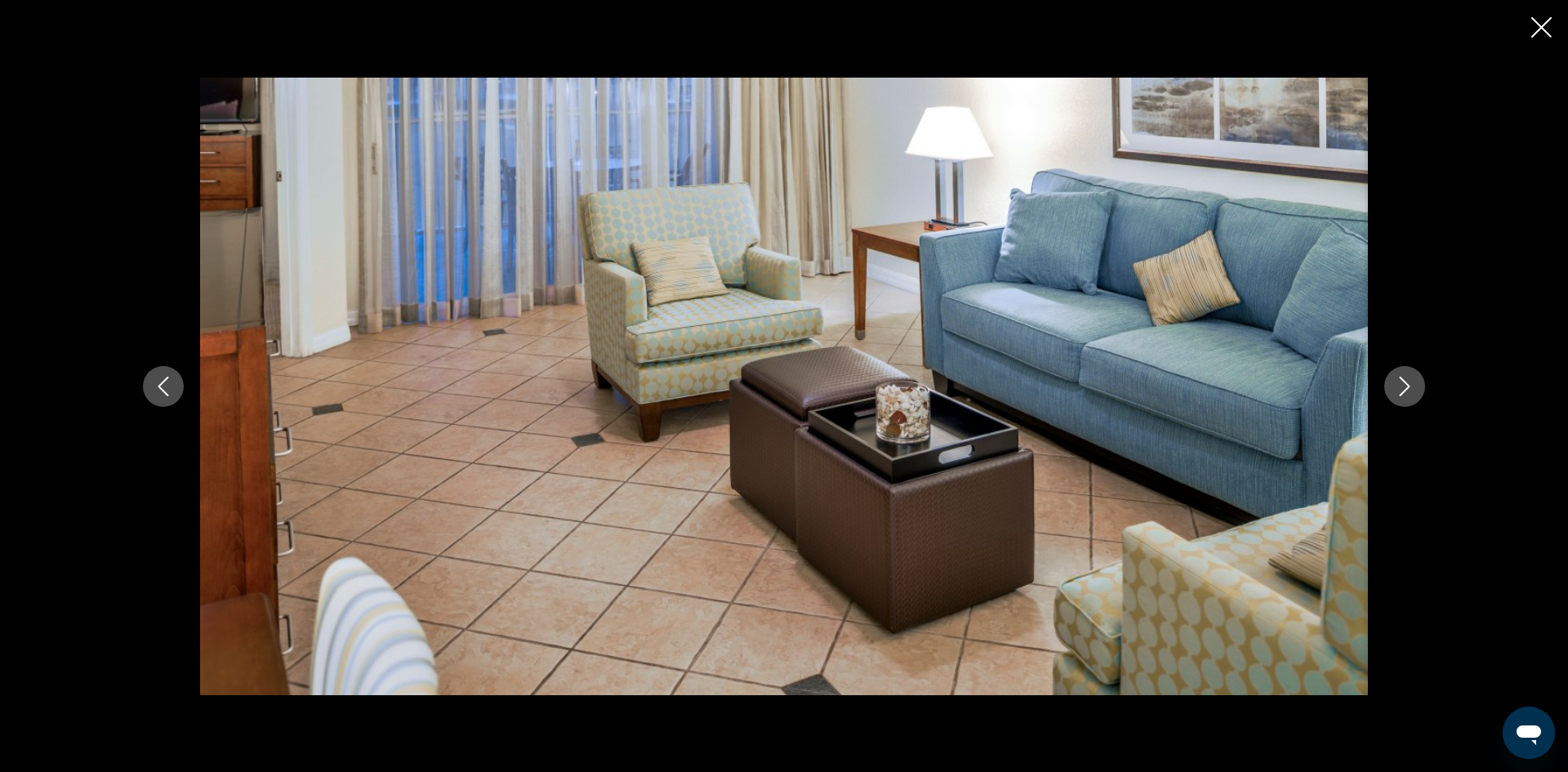
click at [1411, 387] on icon "Next image" at bounding box center [1405, 386] width 19 height 19
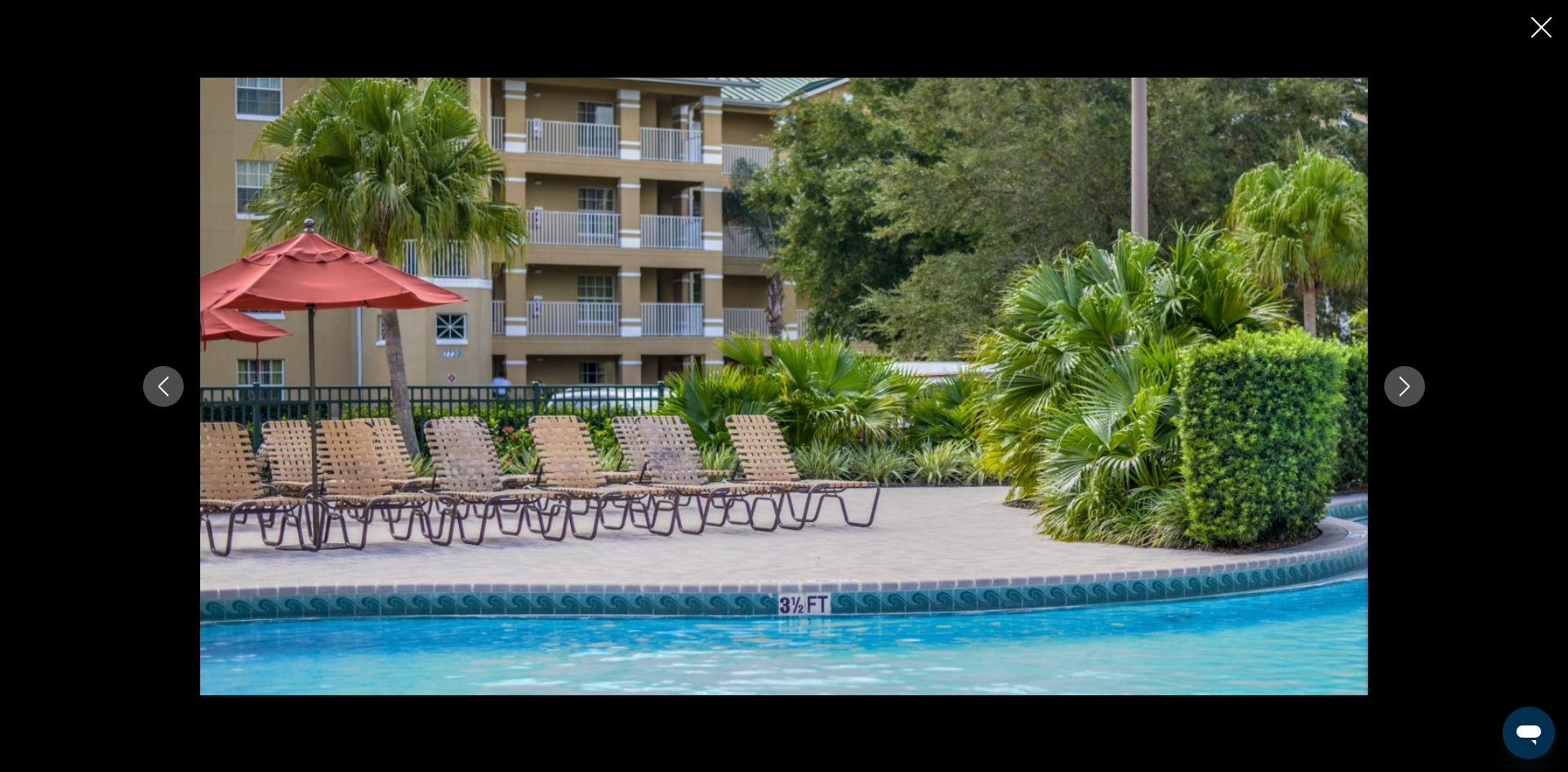
click at [1411, 387] on icon "Next image" at bounding box center [1405, 386] width 19 height 19
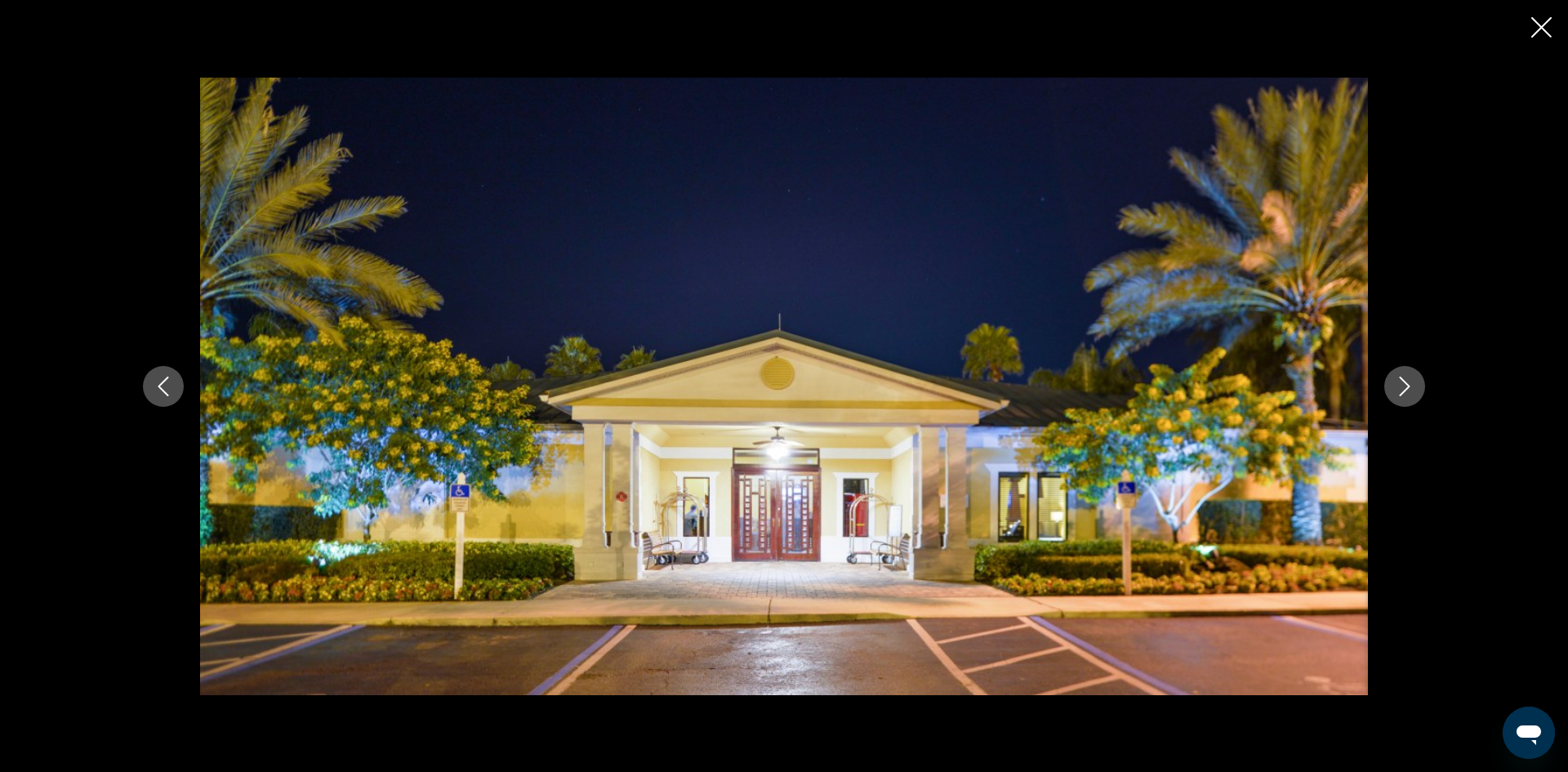
click at [1411, 387] on icon "Next image" at bounding box center [1405, 386] width 19 height 19
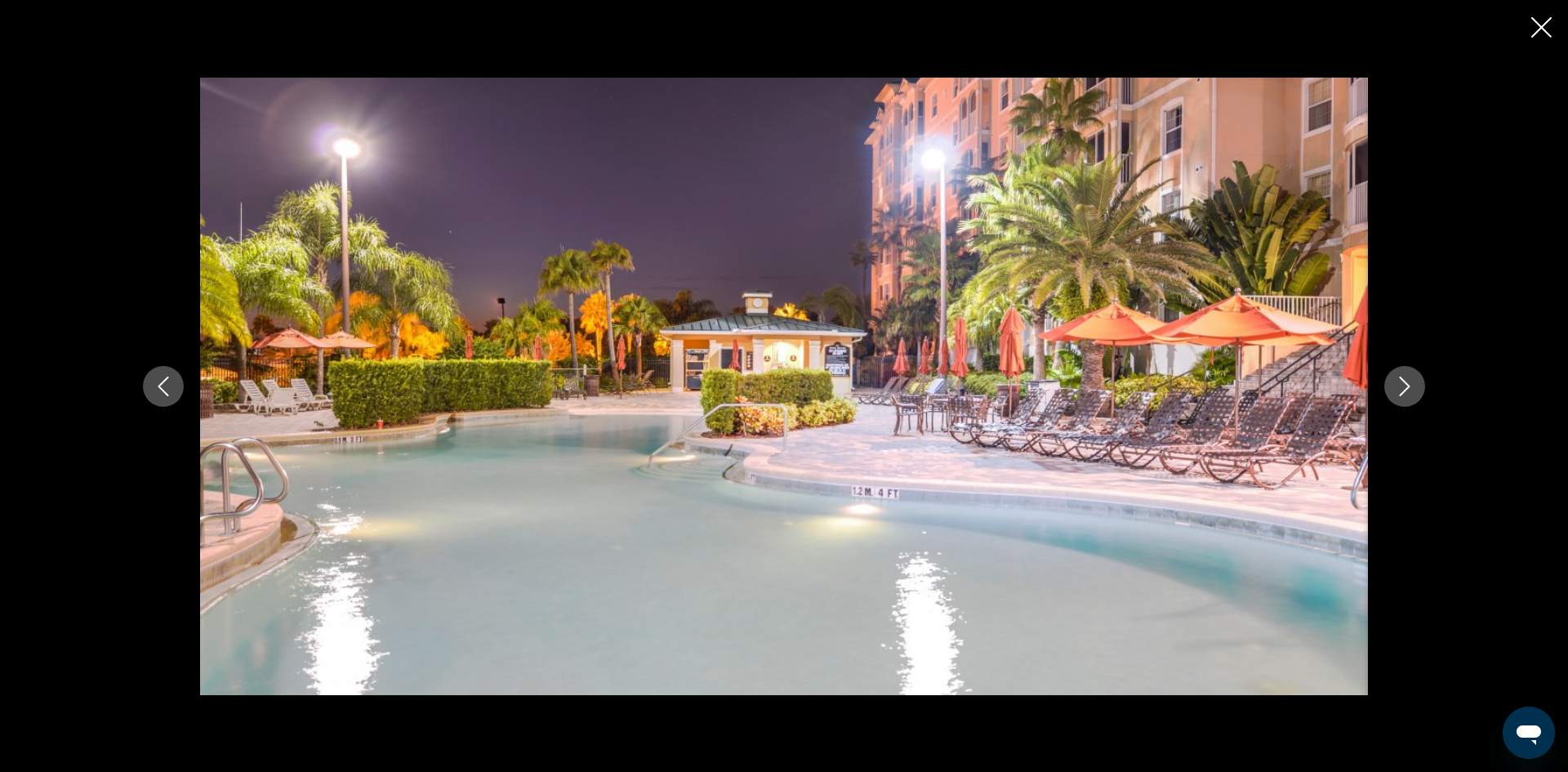
click at [1411, 387] on icon "Next image" at bounding box center [1405, 386] width 19 height 19
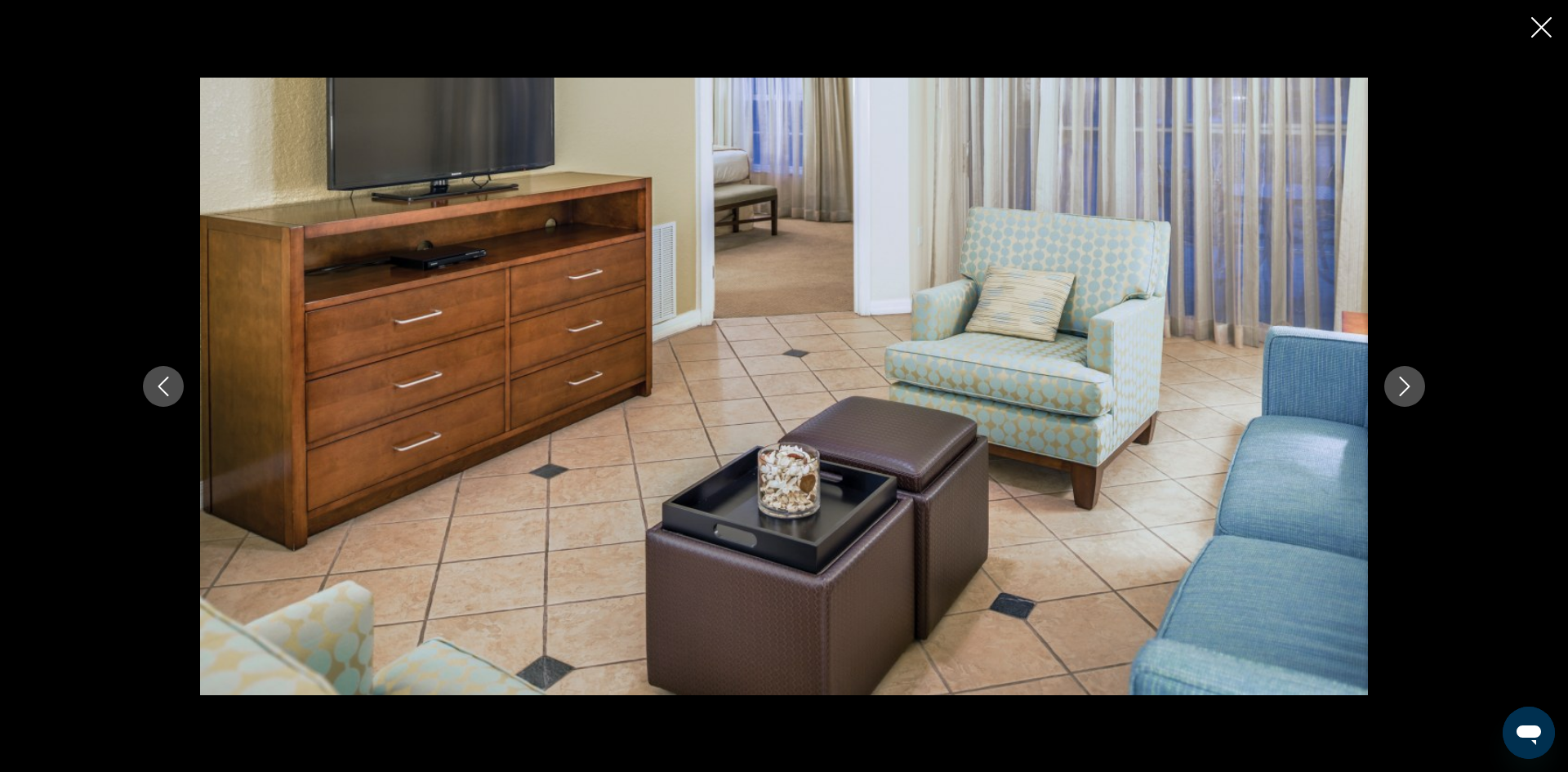
click at [1411, 387] on icon "Next image" at bounding box center [1405, 386] width 19 height 19
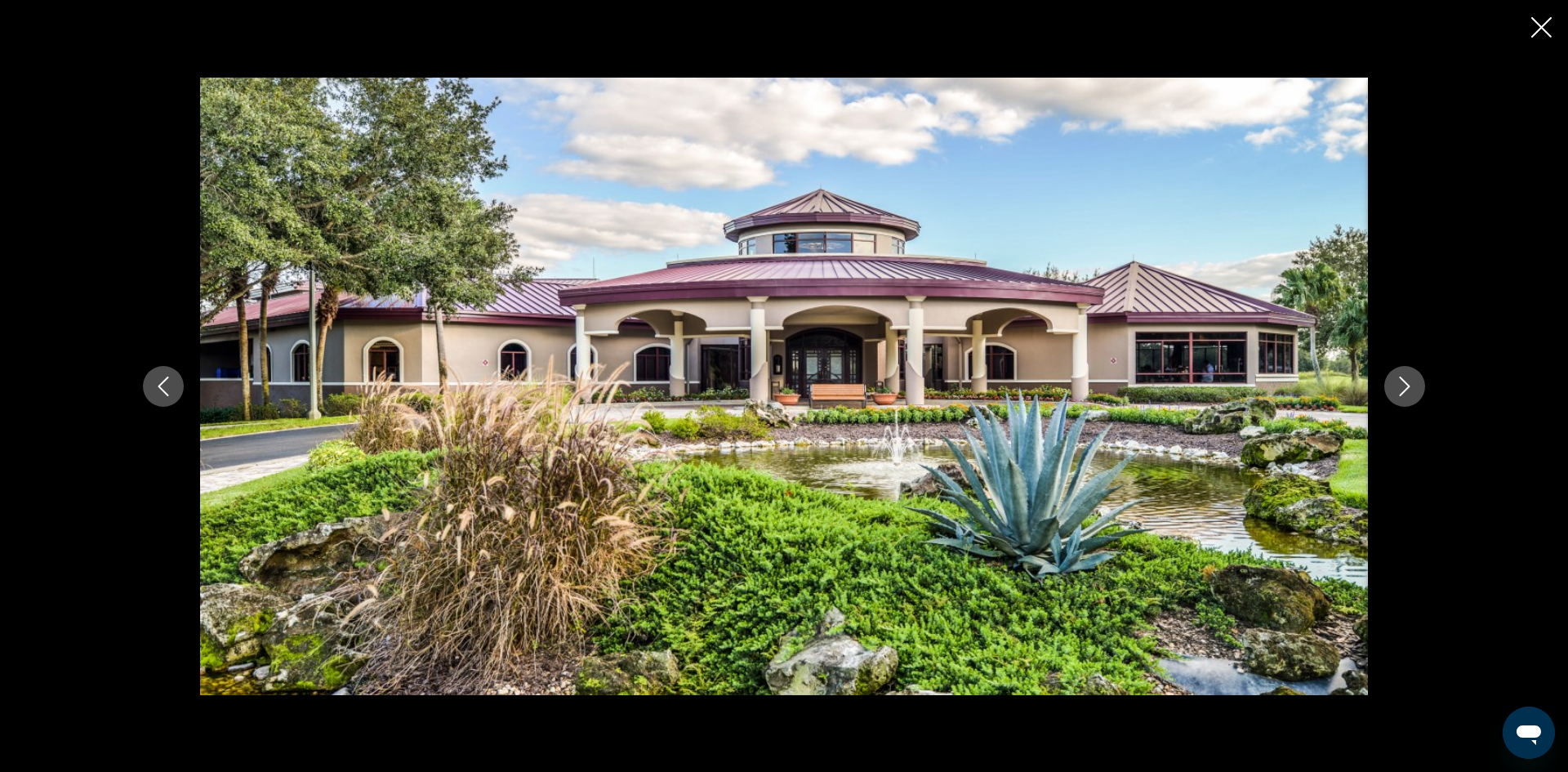
click at [1411, 387] on icon "Next image" at bounding box center [1405, 386] width 19 height 19
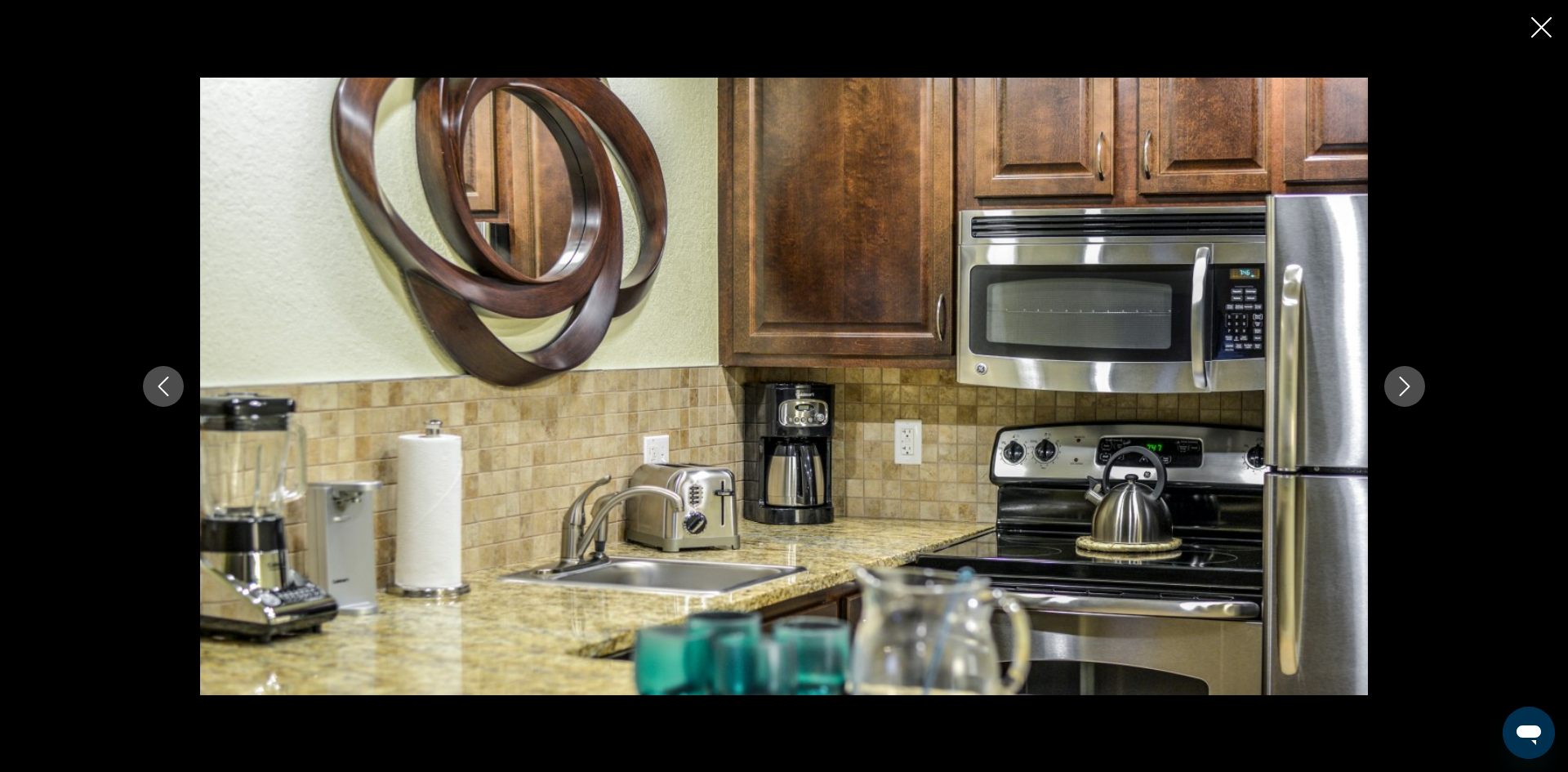
click at [1408, 390] on icon "Next image" at bounding box center [1405, 386] width 19 height 19
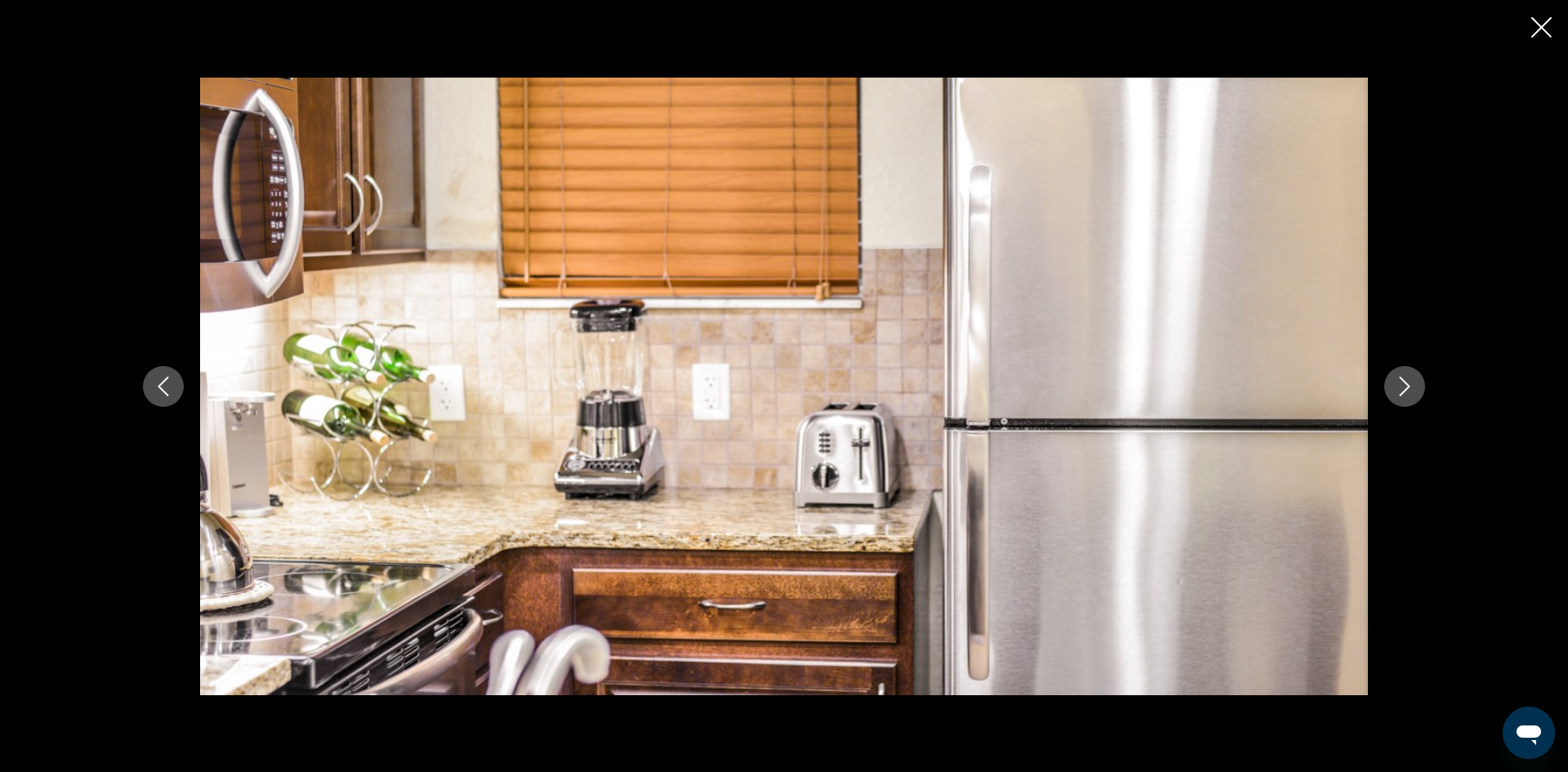
click at [1408, 390] on icon "Next image" at bounding box center [1405, 386] width 19 height 19
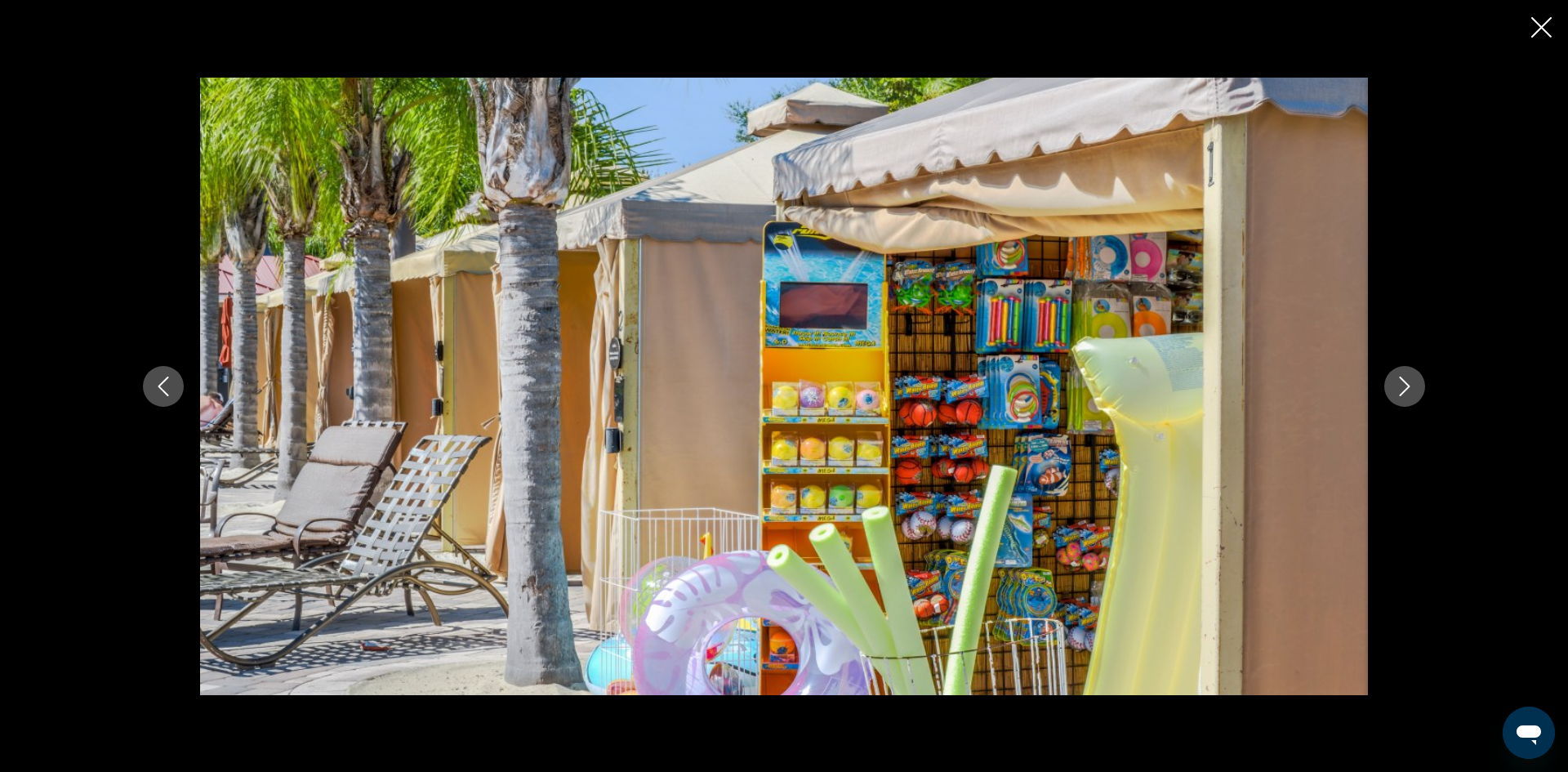
click at [1408, 388] on icon "Next image" at bounding box center [1405, 386] width 11 height 19
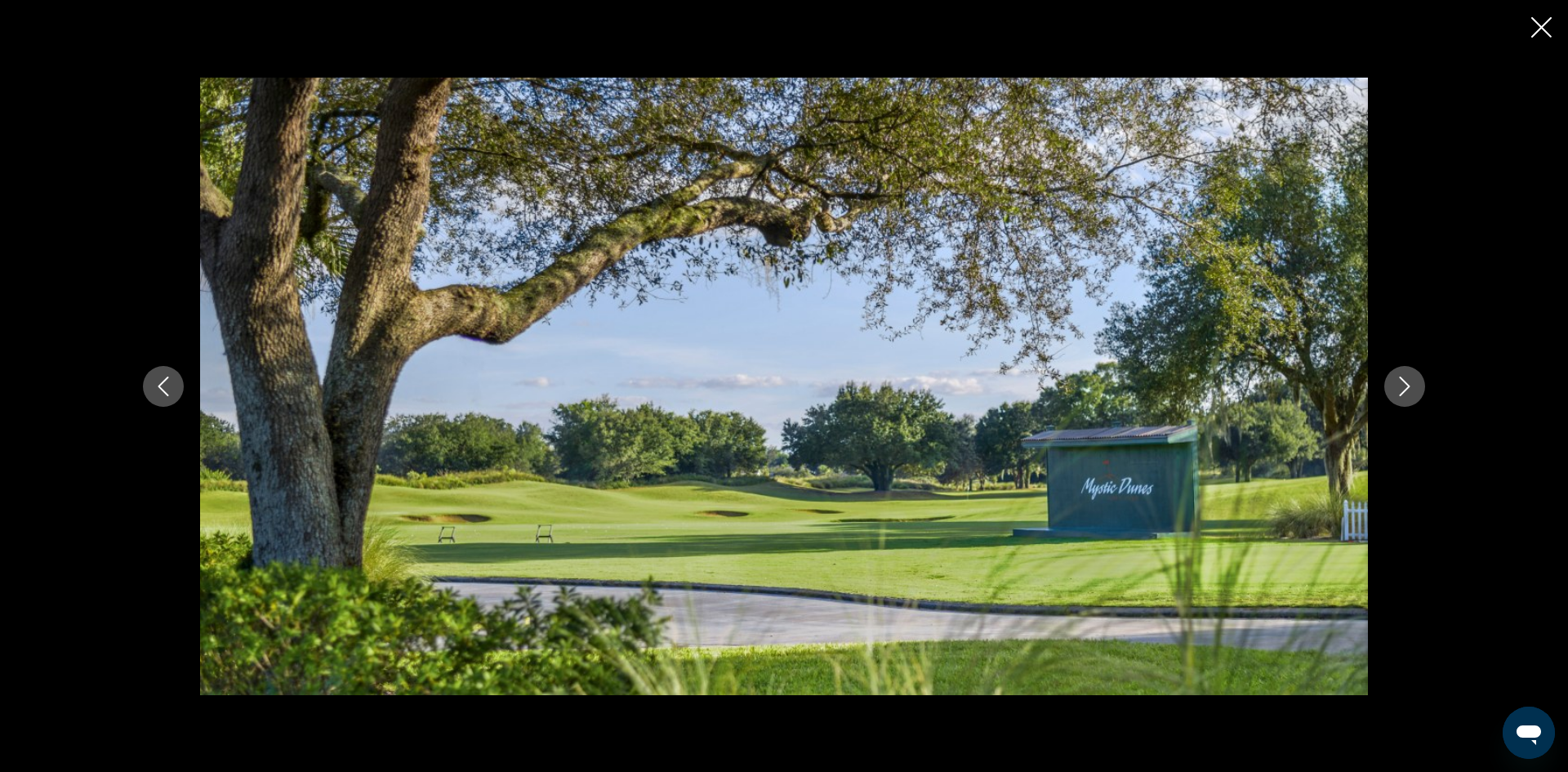
click at [1407, 390] on icon "Next image" at bounding box center [1405, 386] width 19 height 19
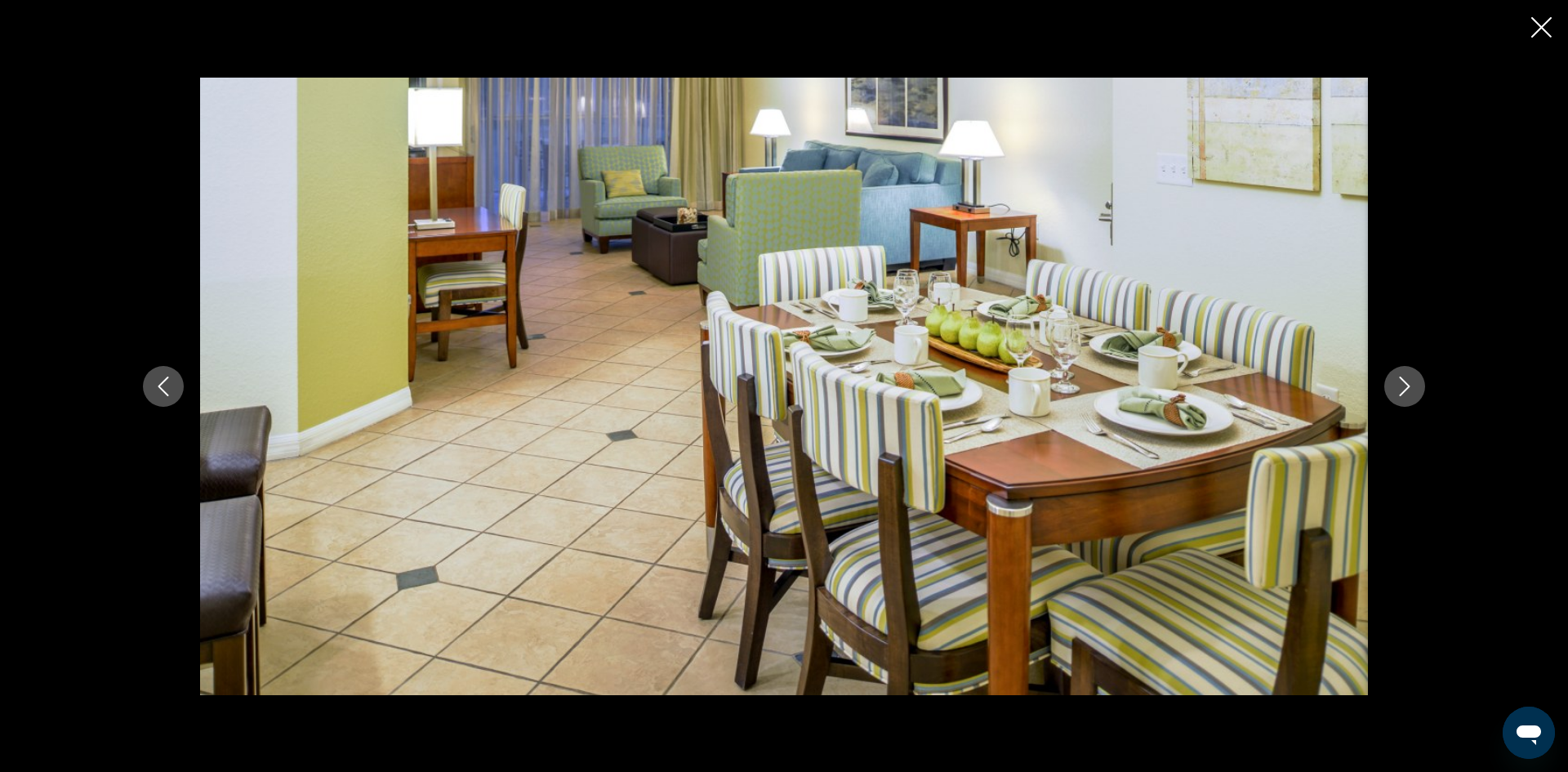
click at [1407, 390] on icon "Next image" at bounding box center [1405, 386] width 19 height 19
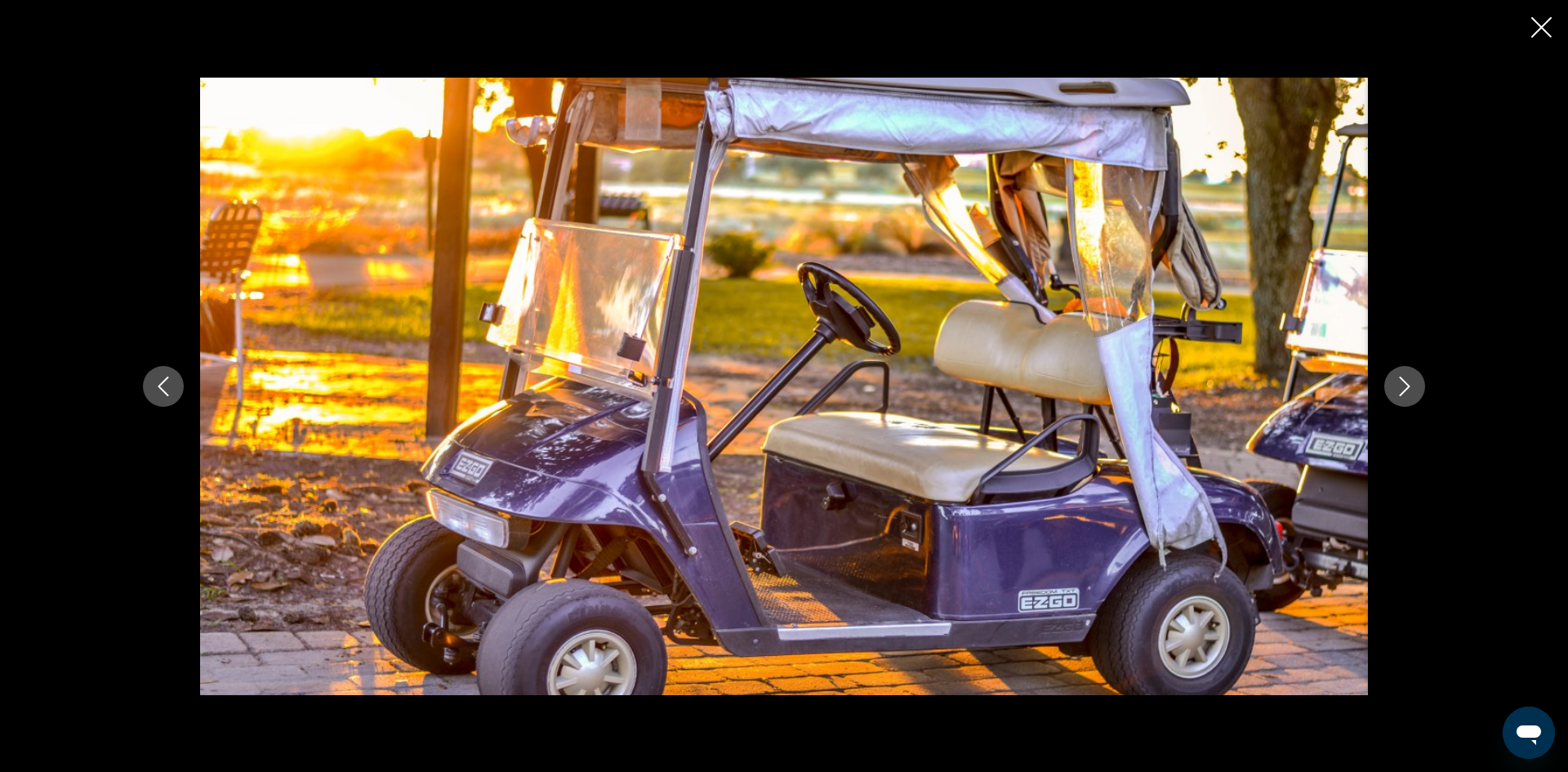
click at [1407, 390] on icon "Next image" at bounding box center [1405, 386] width 19 height 19
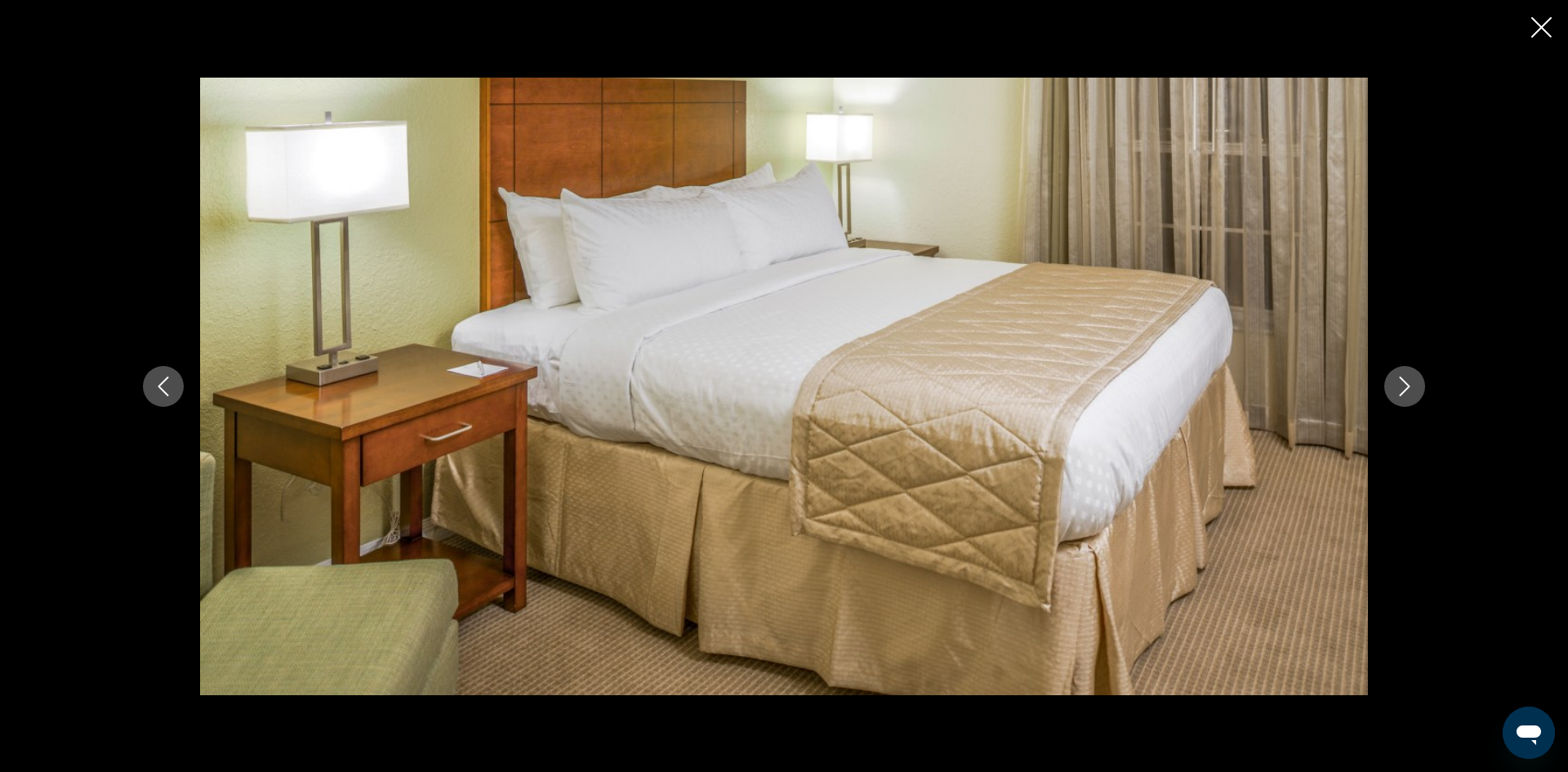
click at [1407, 390] on icon "Next image" at bounding box center [1405, 386] width 19 height 19
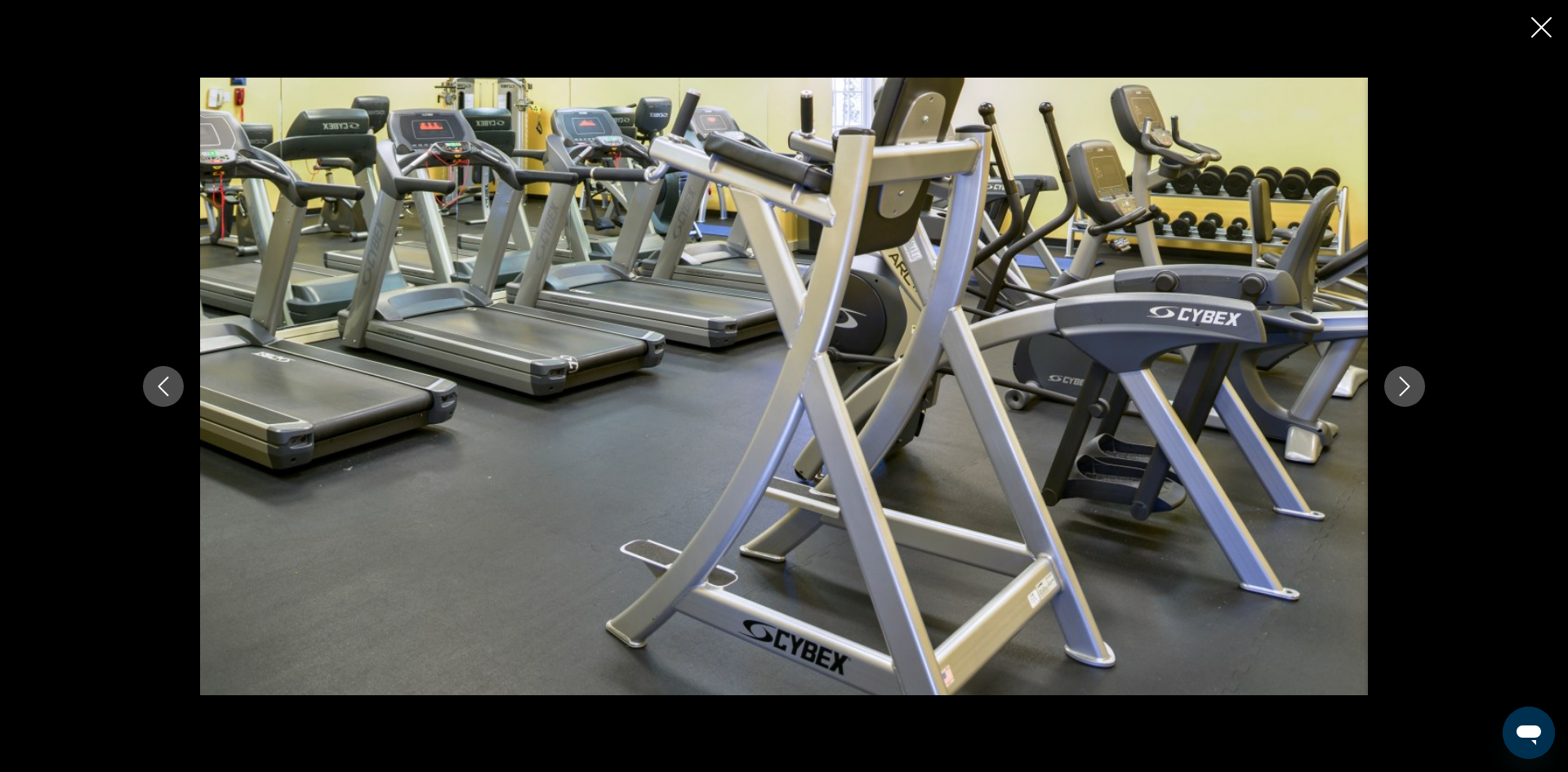
click at [1407, 389] on icon "Next image" at bounding box center [1405, 386] width 11 height 19
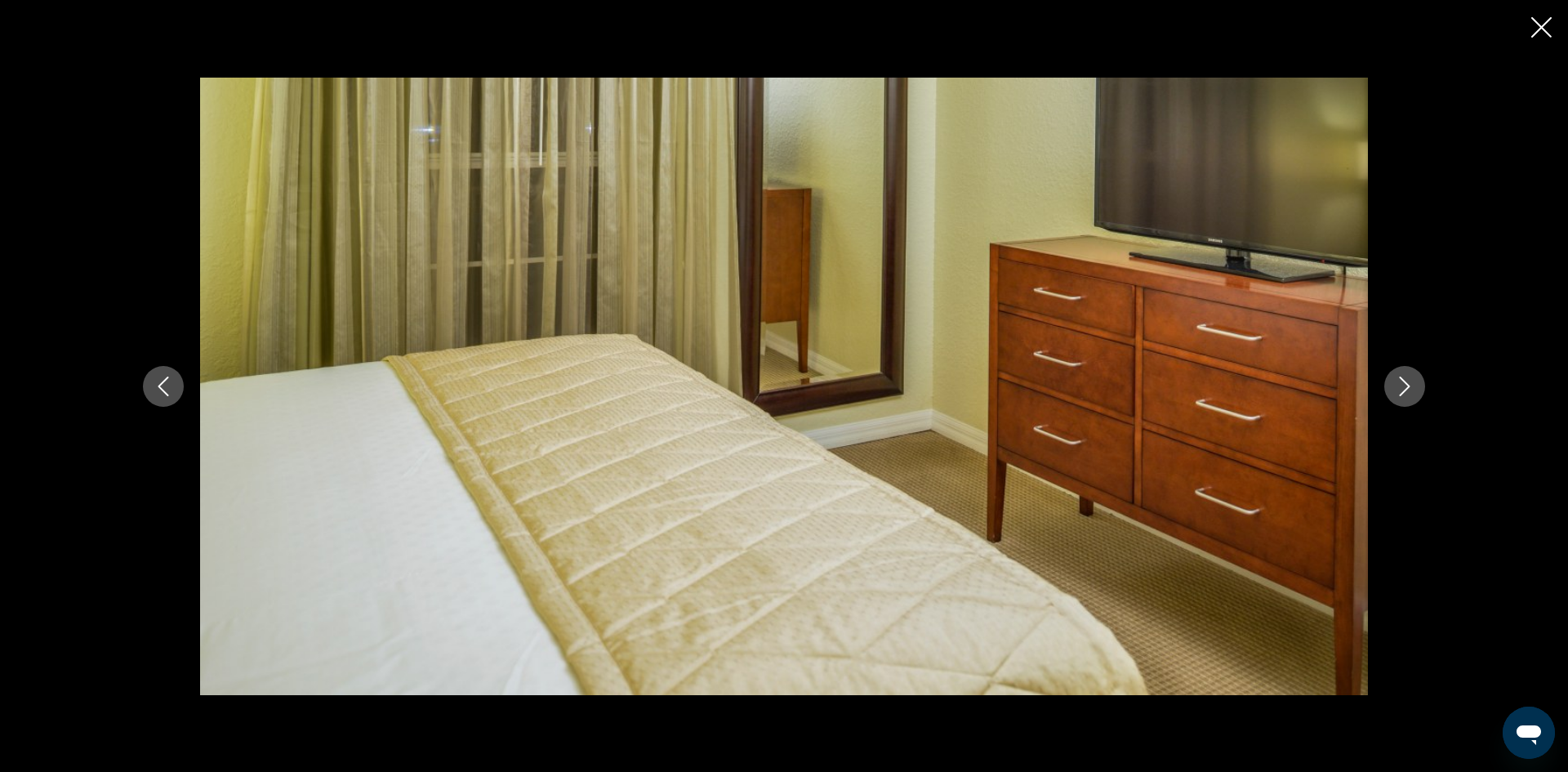
click at [1407, 389] on icon "Next image" at bounding box center [1405, 386] width 11 height 19
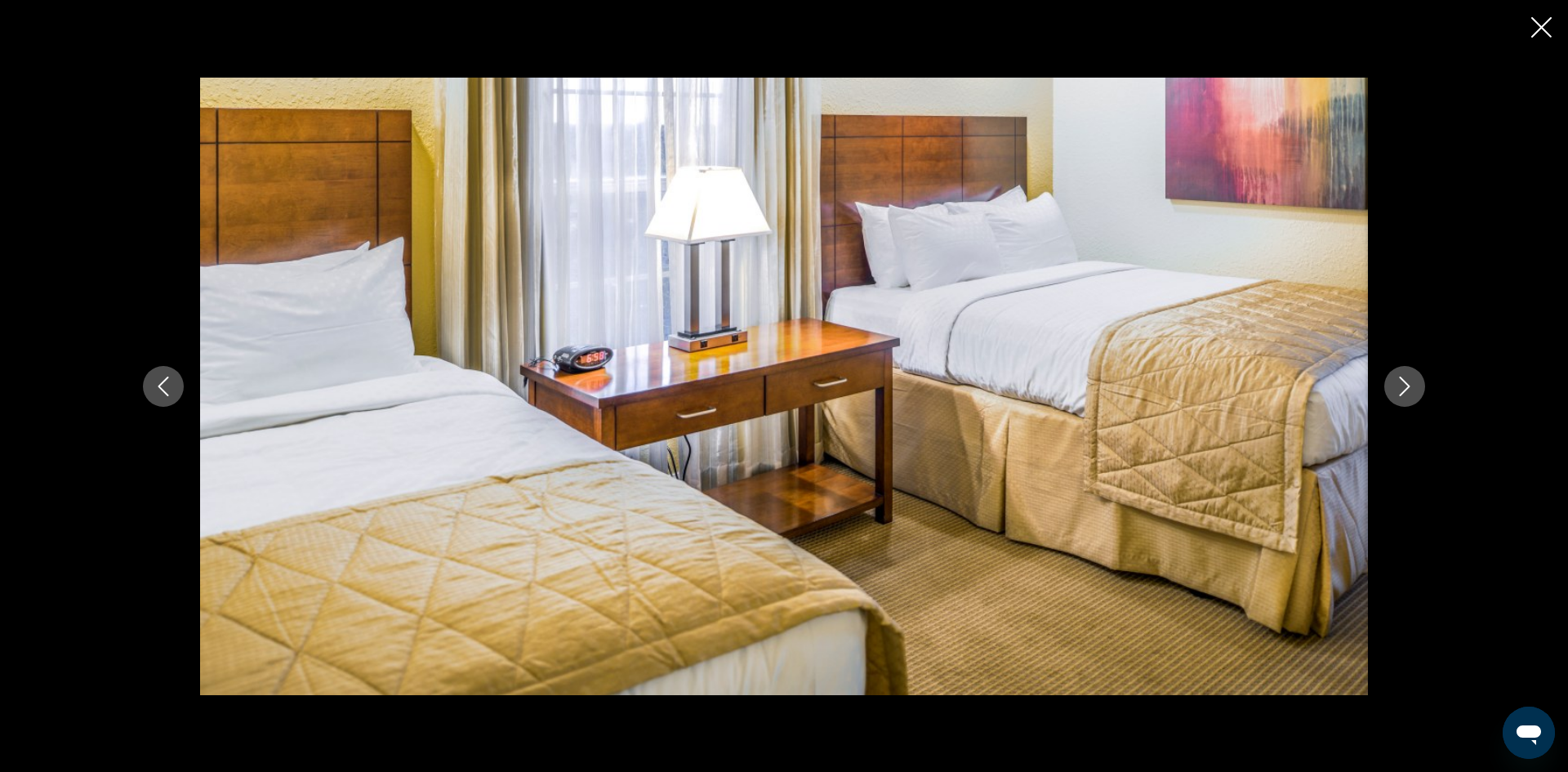
click at [1407, 389] on icon "Next image" at bounding box center [1405, 386] width 11 height 19
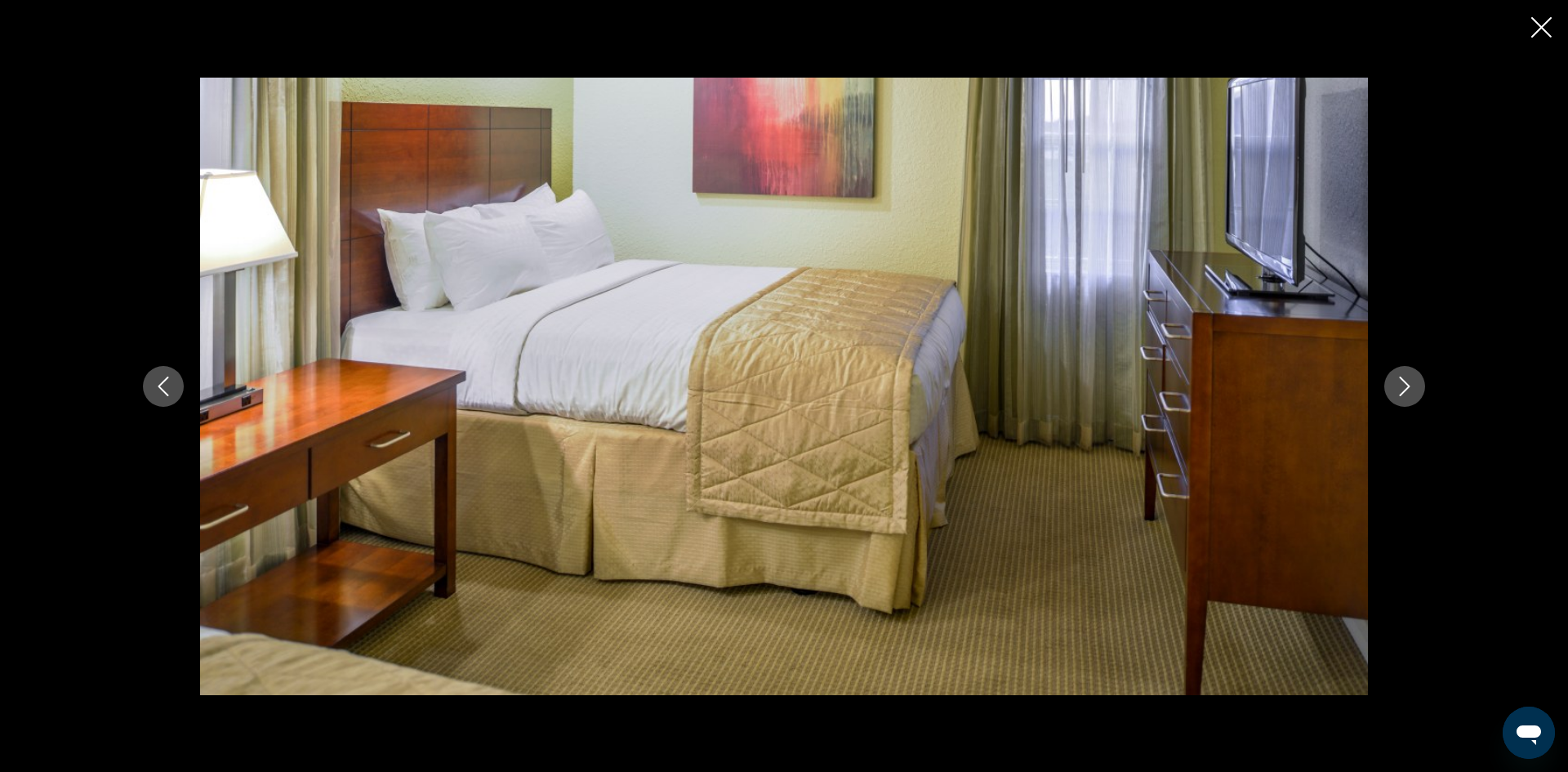
click at [1407, 388] on icon "Next image" at bounding box center [1405, 386] width 11 height 19
